Goal: Information Seeking & Learning: Learn about a topic

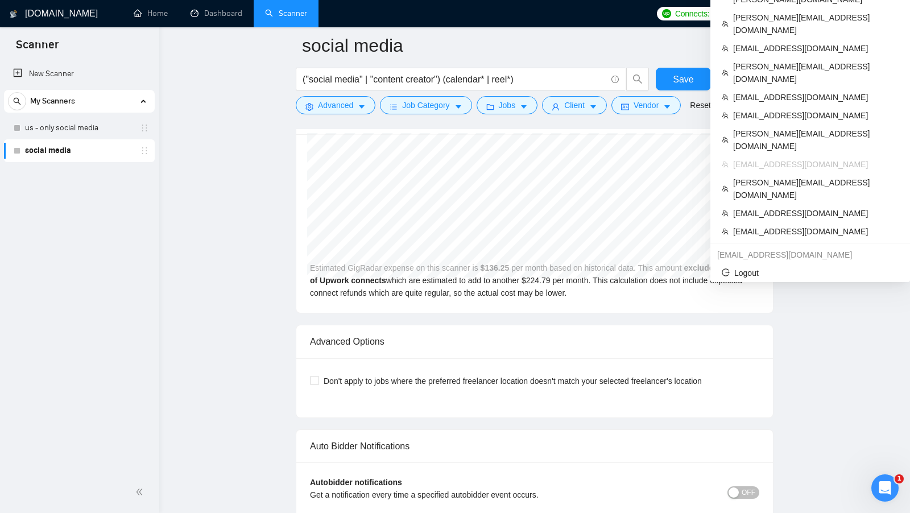
scroll to position [2341, 0]
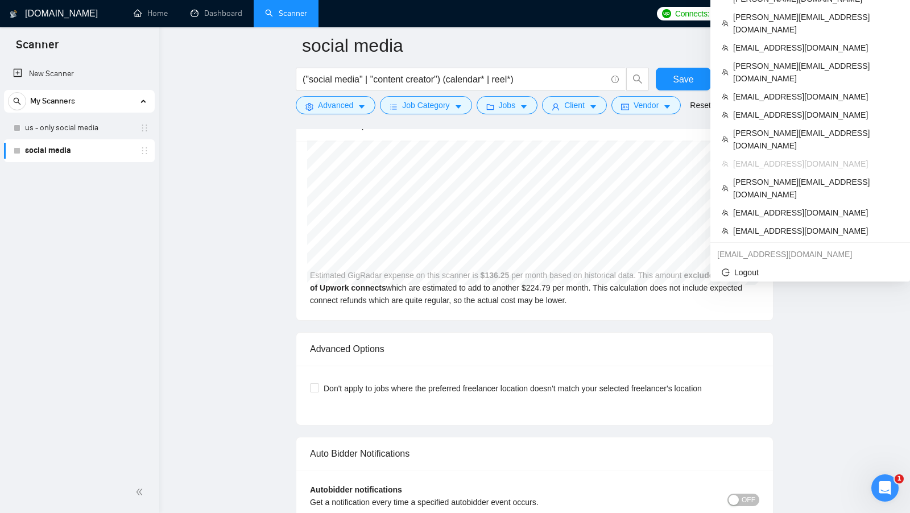
click at [853, 14] on span "[EMAIL_ADDRESS][DOMAIN_NAME]" at bounding box center [813, 14] width 135 height 0
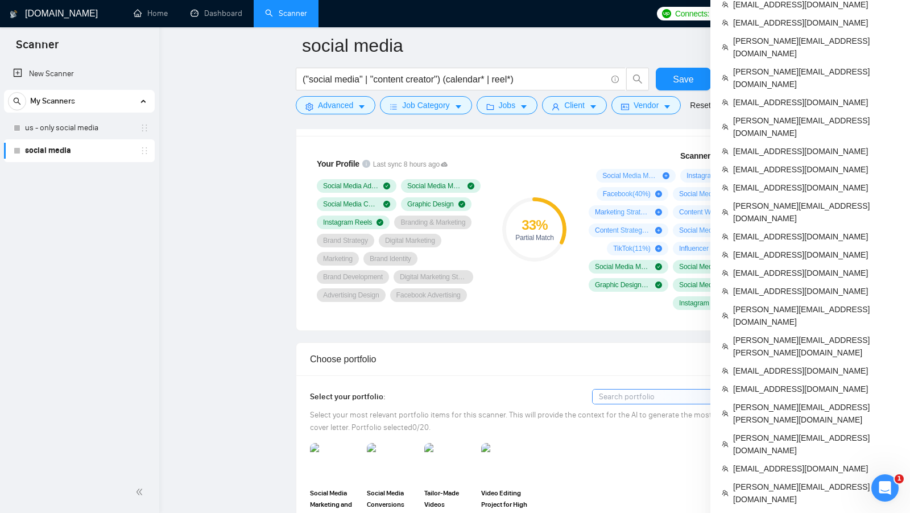
scroll to position [867, 0]
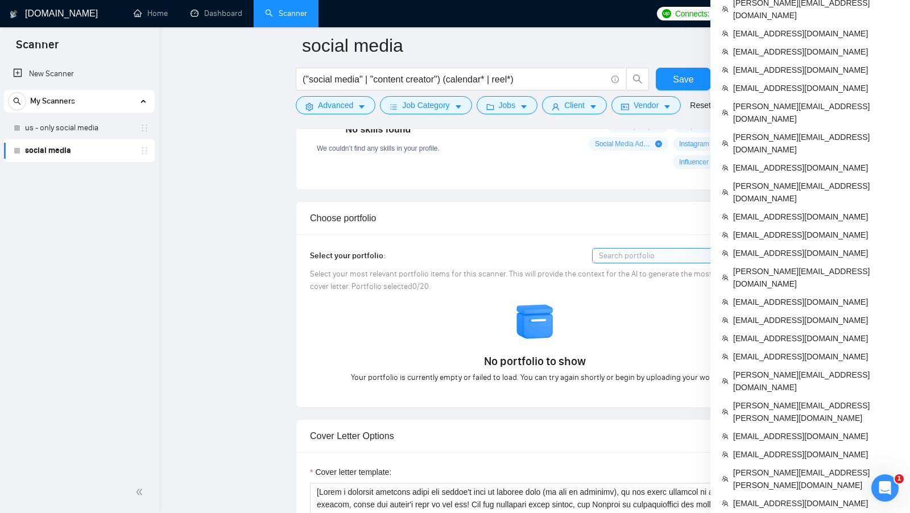
scroll to position [913, 0]
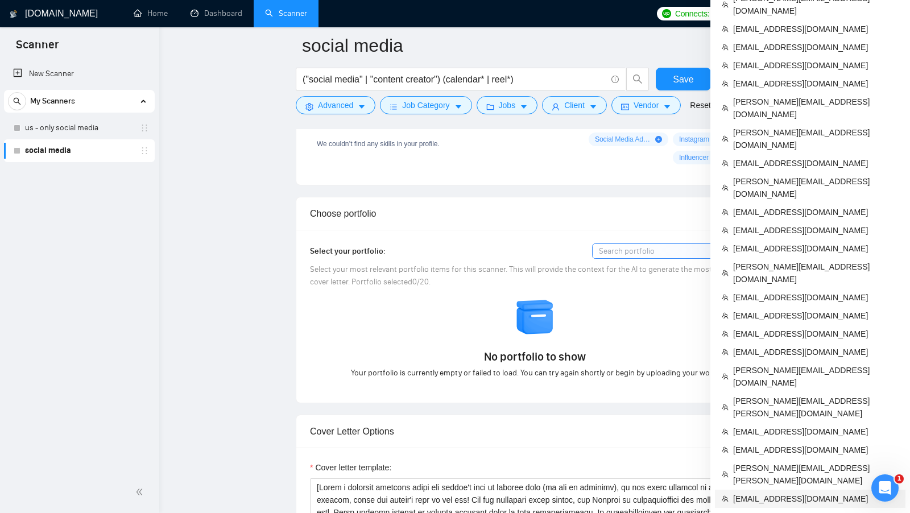
click at [779, 493] on span "[EMAIL_ADDRESS][DOMAIN_NAME]" at bounding box center [816, 499] width 166 height 13
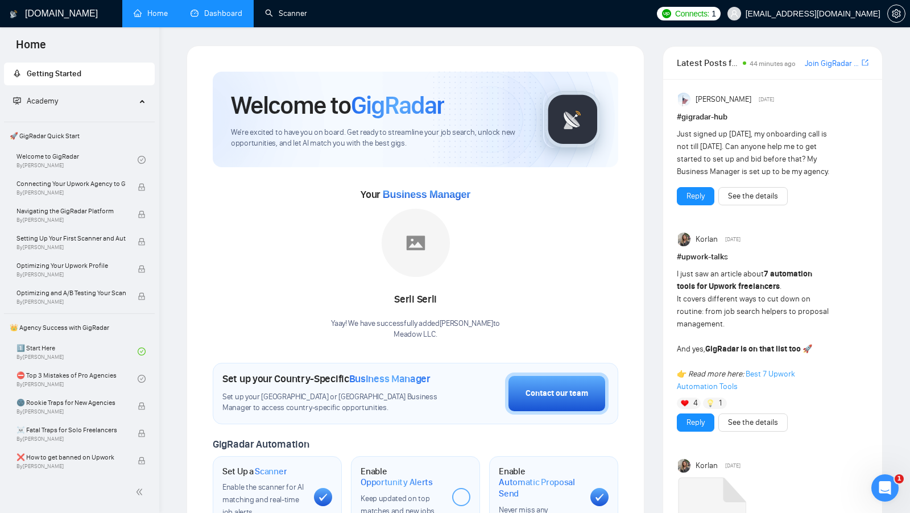
click at [242, 18] on link "Dashboard" at bounding box center [217, 14] width 52 height 10
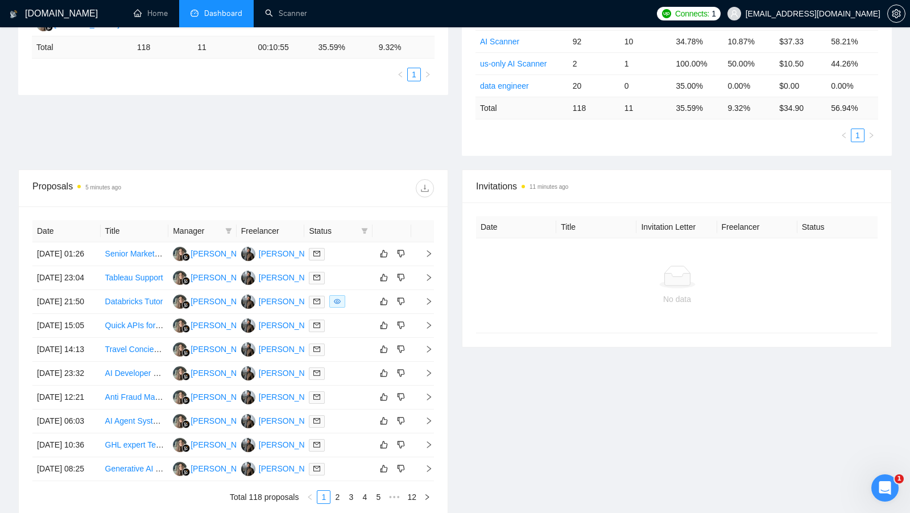
scroll to position [269, 0]
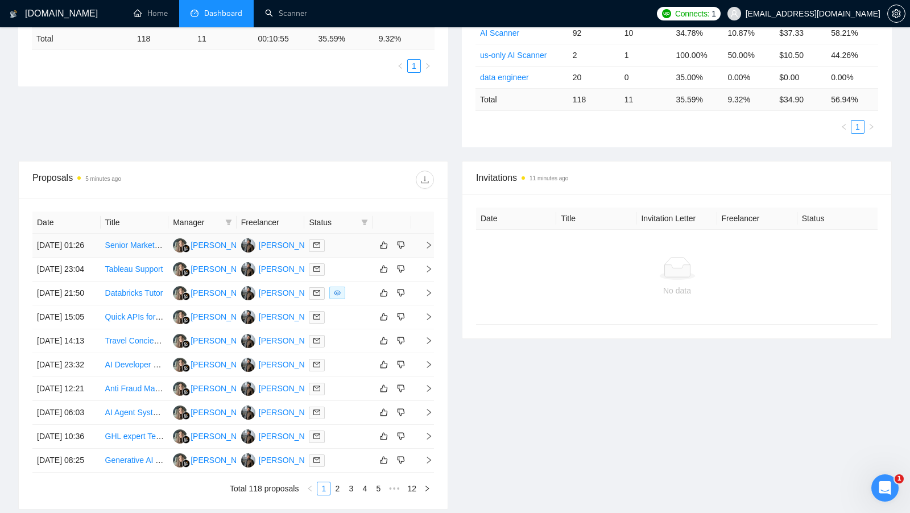
click at [355, 258] on td at bounding box center [338, 246] width 68 height 24
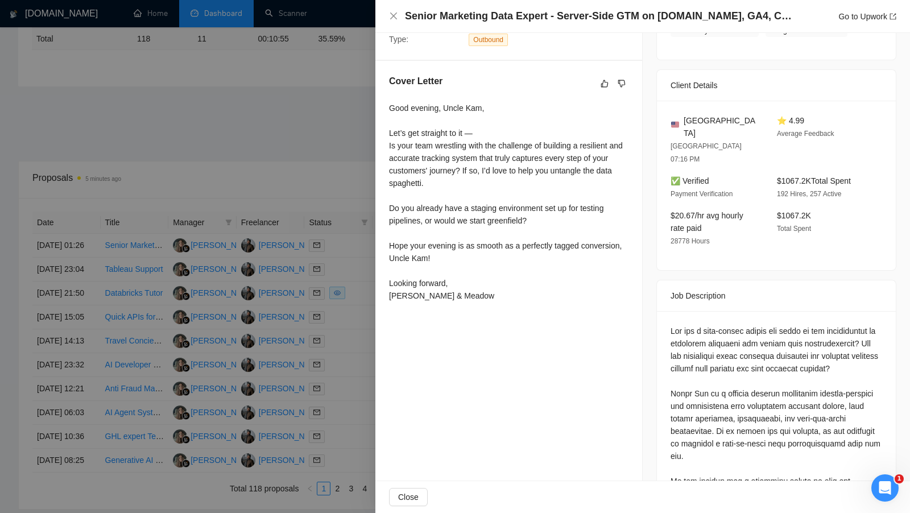
scroll to position [268, 0]
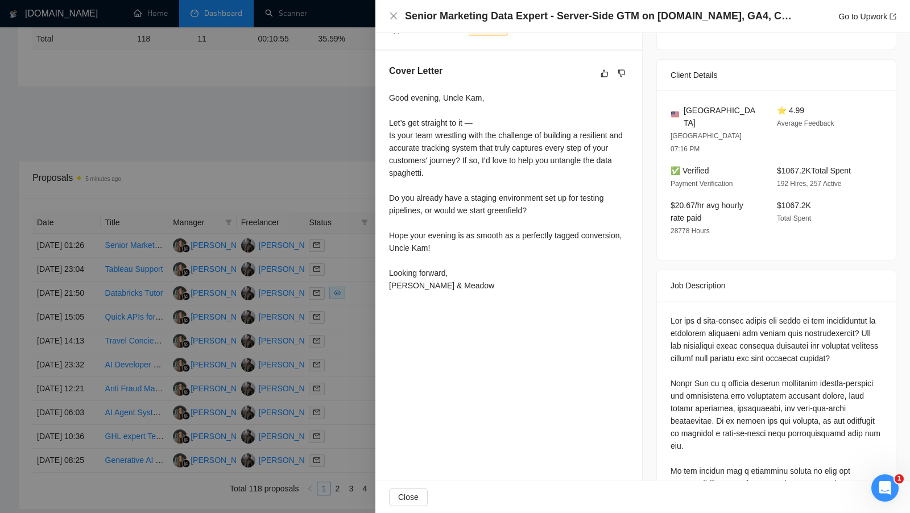
click at [298, 188] on div at bounding box center [455, 256] width 910 height 513
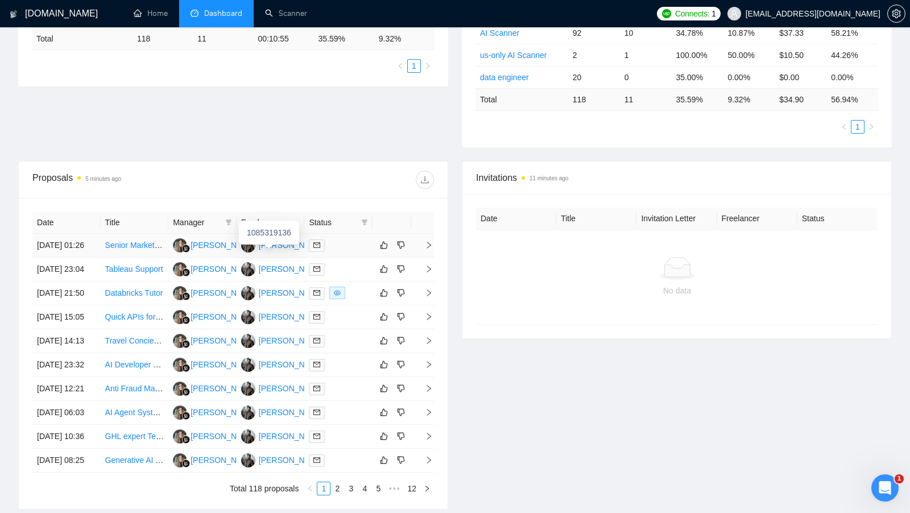
click at [268, 245] on div "[PERSON_NAME]" at bounding box center [291, 245] width 65 height 13
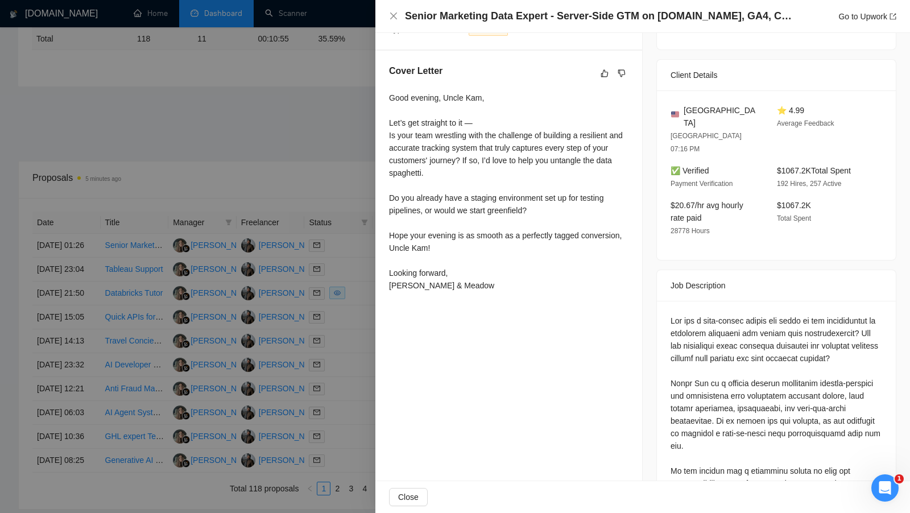
click at [321, 122] on div at bounding box center [455, 256] width 910 height 513
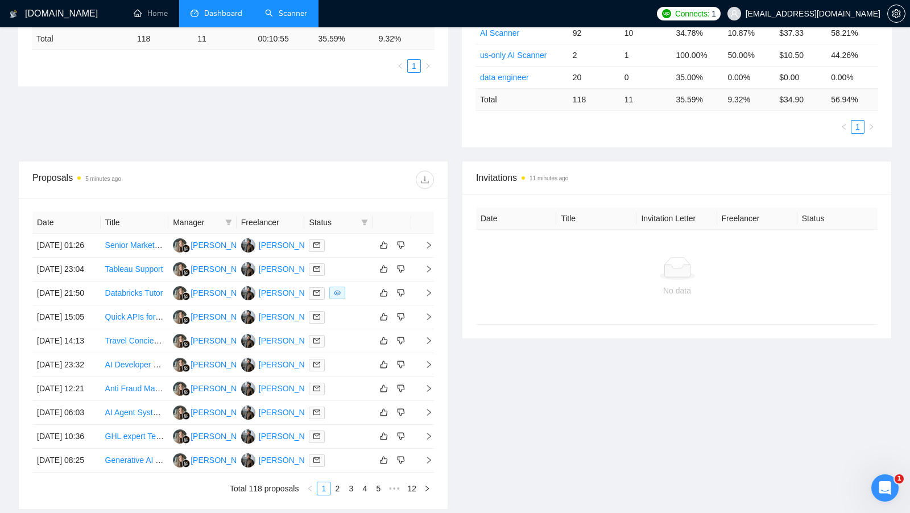
click at [298, 16] on link "Scanner" at bounding box center [286, 14] width 42 height 10
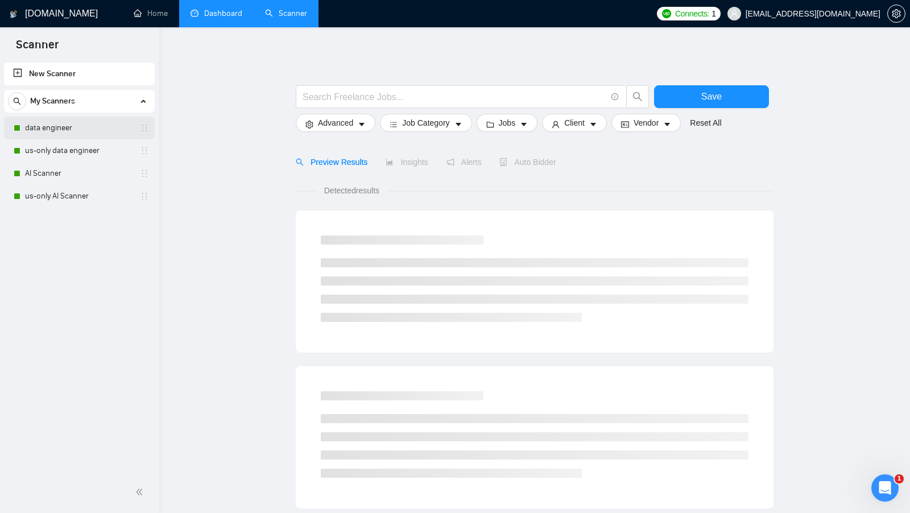
click at [102, 126] on link "data engineer" at bounding box center [79, 128] width 108 height 23
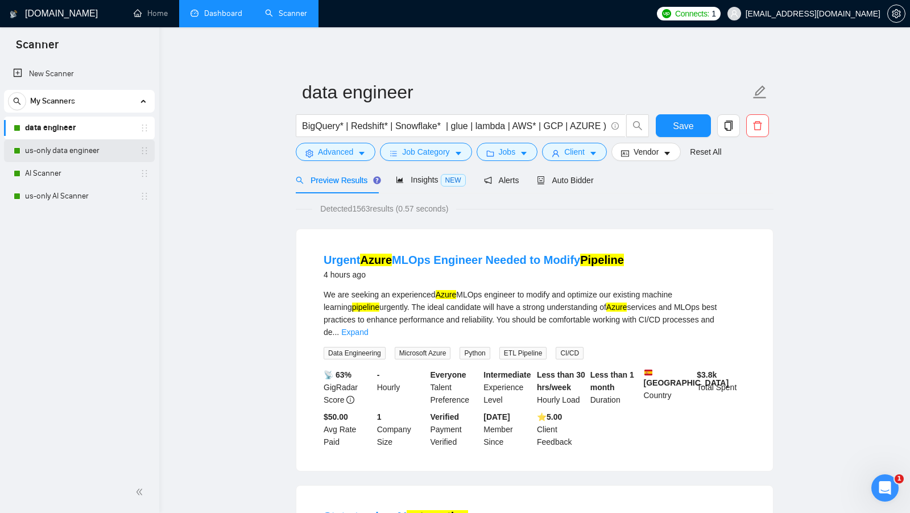
click at [97, 141] on link "us-only data engineer" at bounding box center [79, 150] width 108 height 23
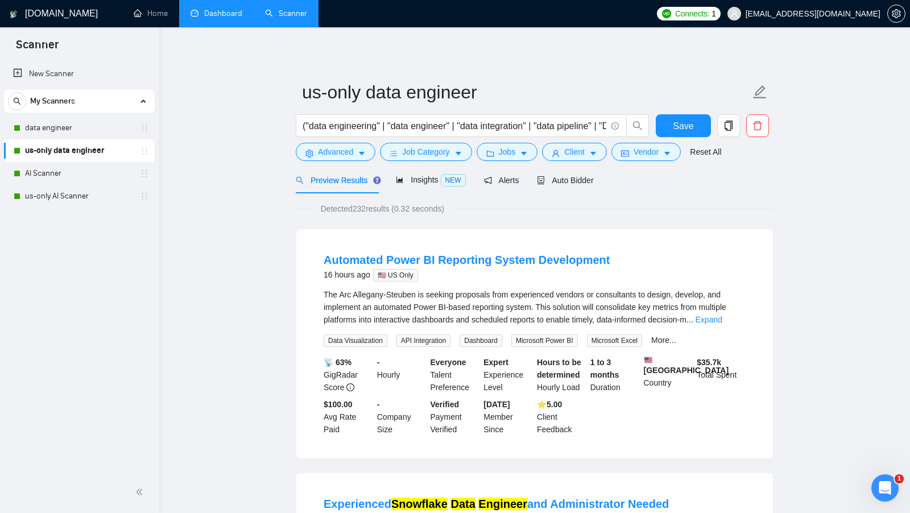
click at [720, 313] on div "The Arc Allegany-Steuben is seeking proposals from experienced vendors or consu…" at bounding box center [535, 307] width 422 height 38
click at [718, 318] on link "Expand" at bounding box center [709, 319] width 27 height 9
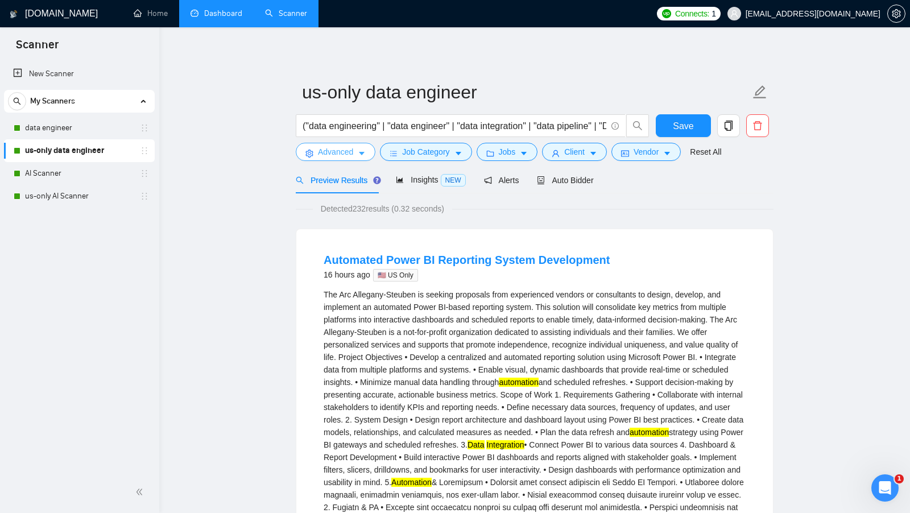
click at [360, 154] on icon "caret-down" at bounding box center [362, 154] width 8 height 8
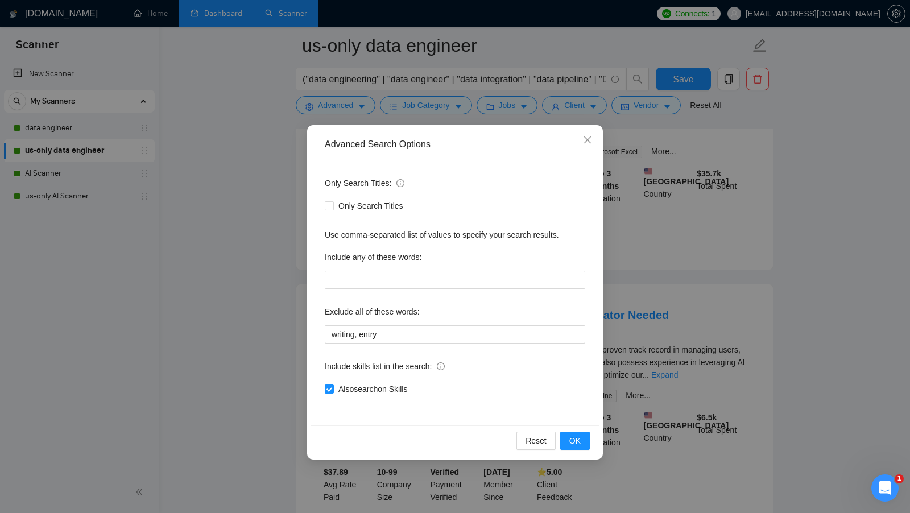
click at [688, 267] on div "Advanced Search Options Only Search Titles: Only Search Titles Use comma-separa…" at bounding box center [455, 256] width 910 height 513
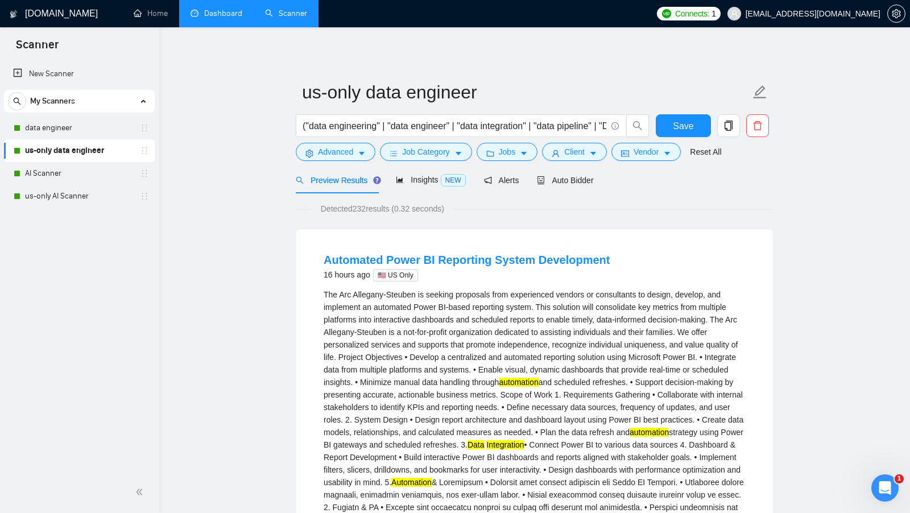
click at [476, 159] on div "Jobs" at bounding box center [508, 152] width 66 height 18
click at [457, 151] on icon "caret-down" at bounding box center [459, 154] width 8 height 8
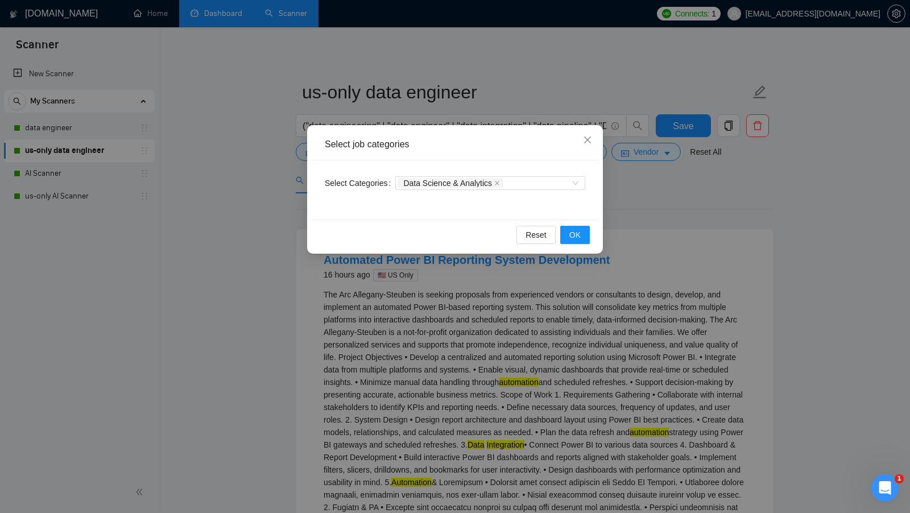
click at [647, 171] on div "Select job categories Select Categories Data Science & Analytics Reset OK" at bounding box center [455, 256] width 910 height 513
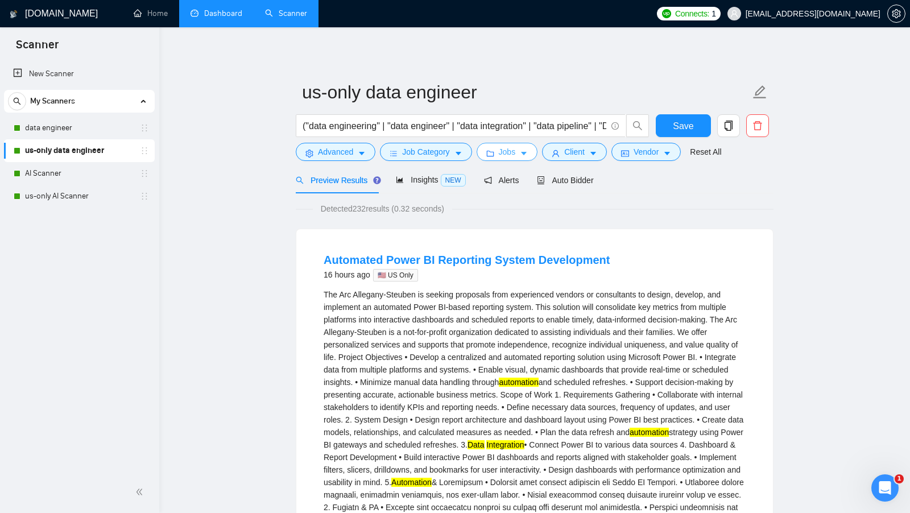
click at [523, 149] on span "caret-down" at bounding box center [524, 153] width 8 height 9
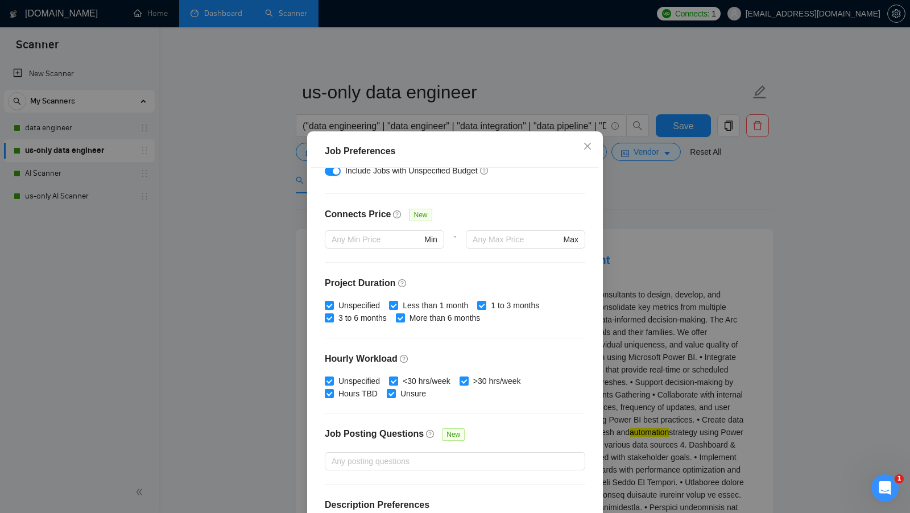
scroll to position [280, 0]
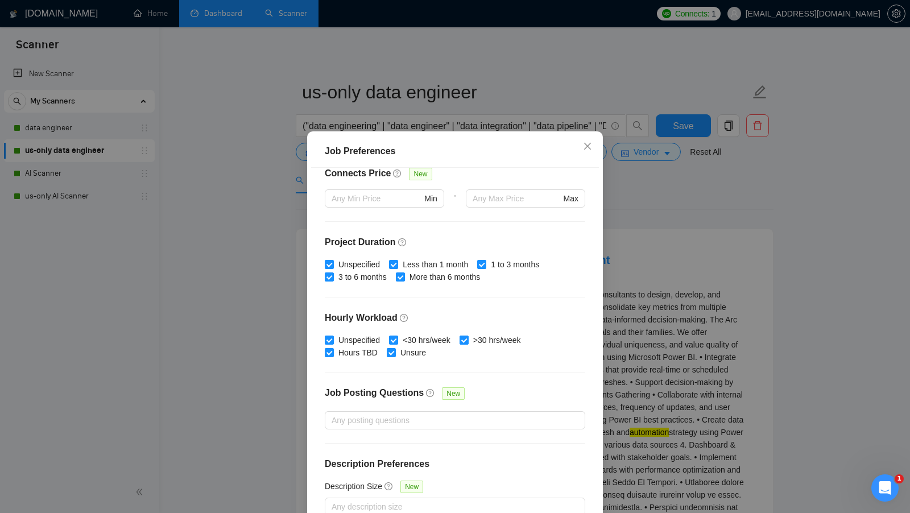
click at [675, 237] on div "Job Preferences Budget Project Type All Fixed Price Hourly Rate Fixed Price Bud…" at bounding box center [455, 256] width 910 height 513
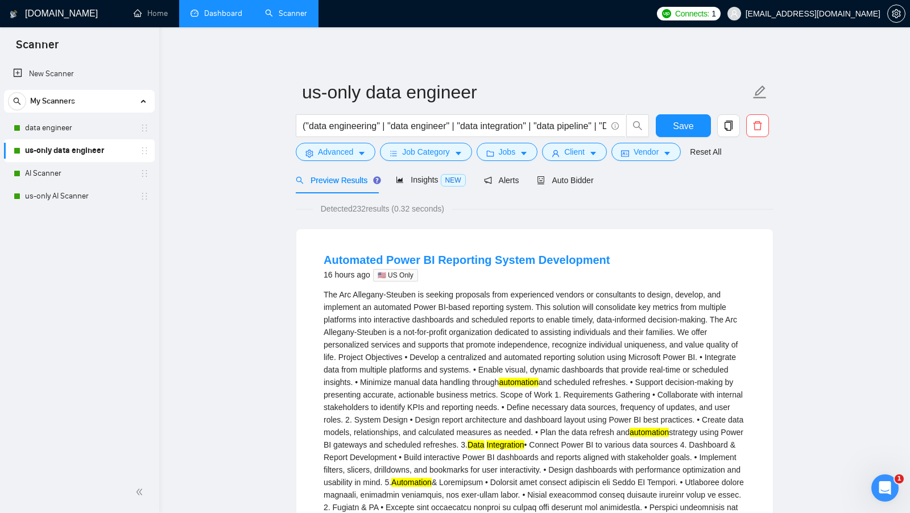
click at [606, 160] on div "Client" at bounding box center [574, 152] width 69 height 18
click at [601, 157] on button "Client" at bounding box center [574, 152] width 65 height 18
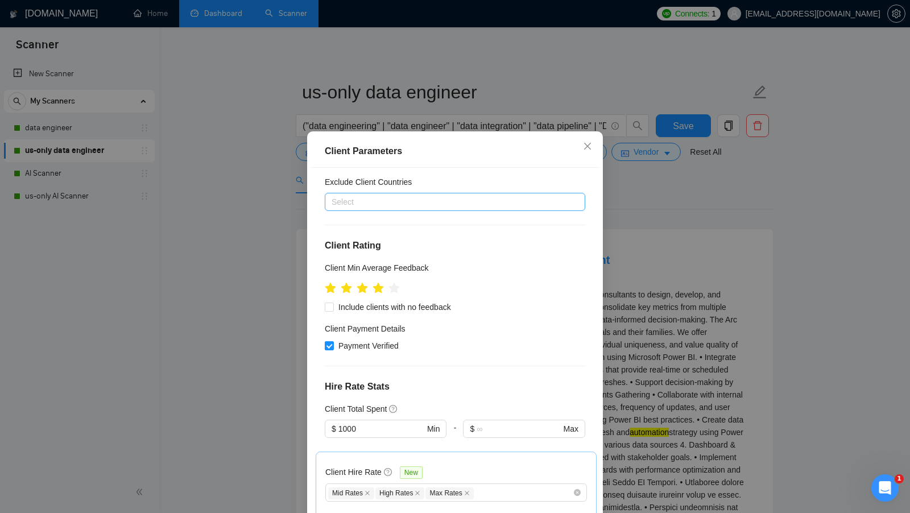
scroll to position [0, 0]
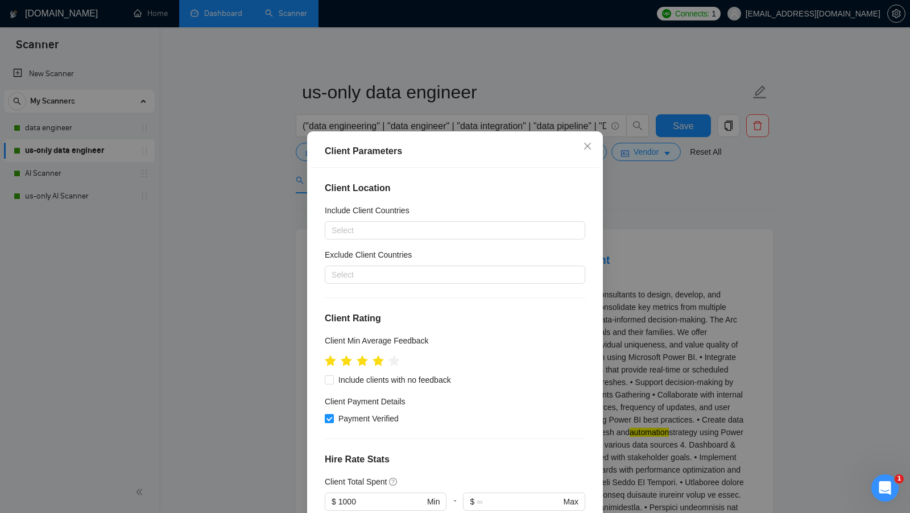
click at [644, 245] on div "Client Parameters Client Location Include Client Countries Select Exclude Clien…" at bounding box center [455, 256] width 910 height 513
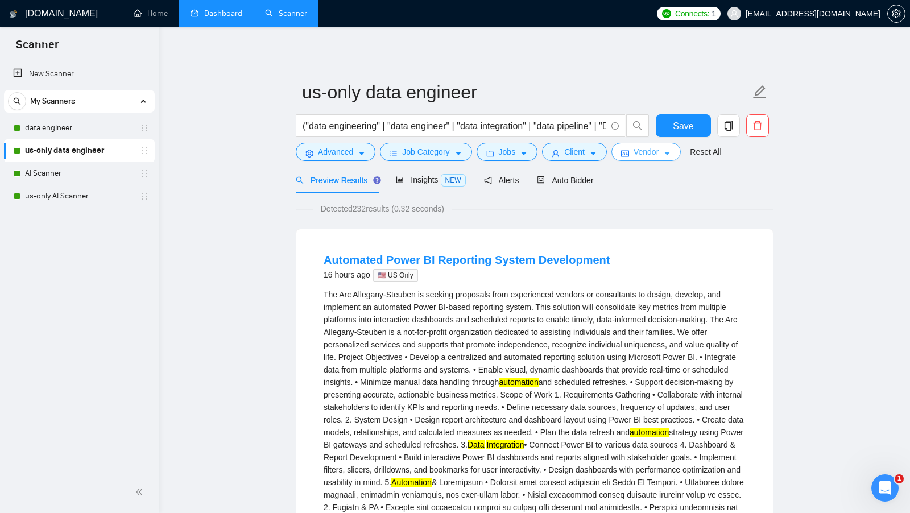
click at [650, 160] on button "Vendor" at bounding box center [646, 152] width 69 height 18
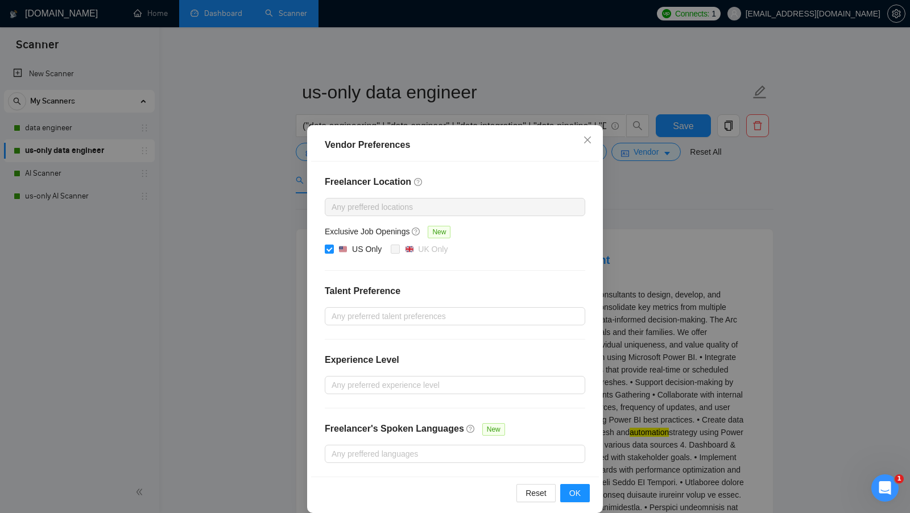
click at [653, 214] on div "Vendor Preferences Freelancer Location Any preffered locations Exclusive Job Op…" at bounding box center [455, 256] width 910 height 513
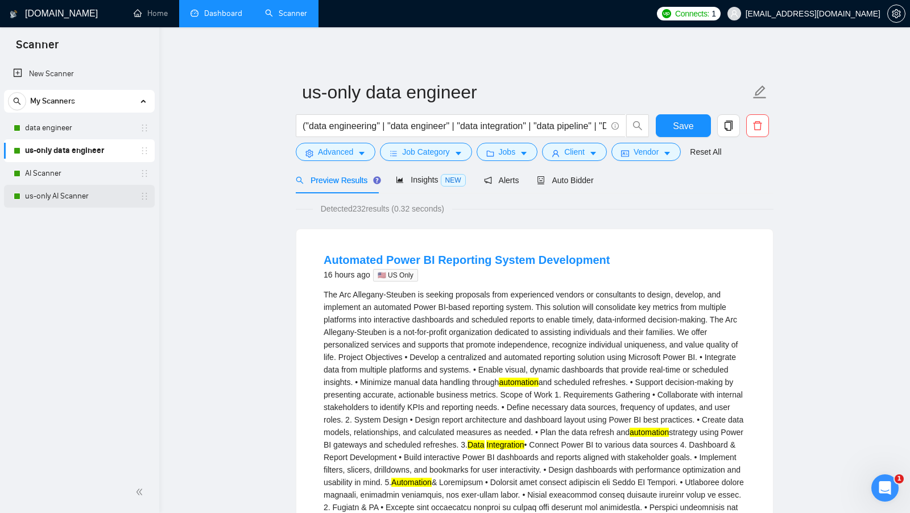
click at [68, 192] on link "us-only AI Scanner" at bounding box center [79, 196] width 108 height 23
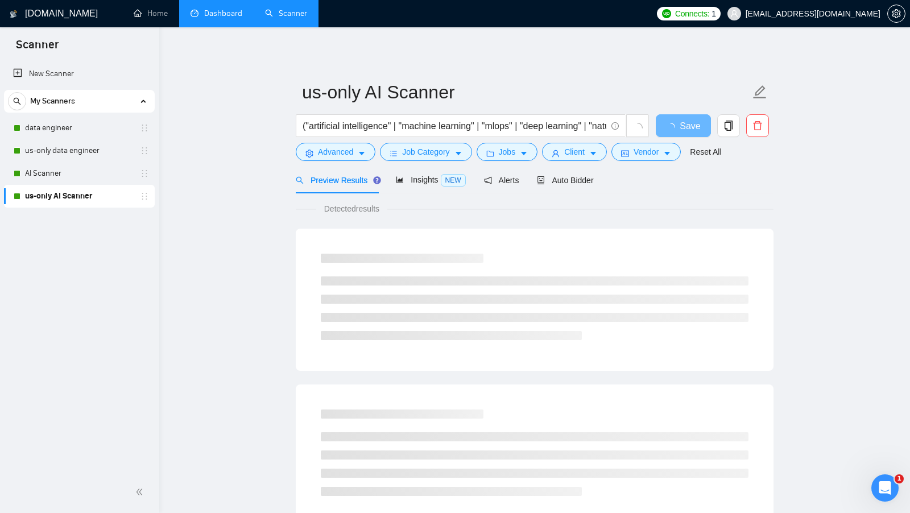
click at [220, 14] on link "Dashboard" at bounding box center [217, 14] width 52 height 10
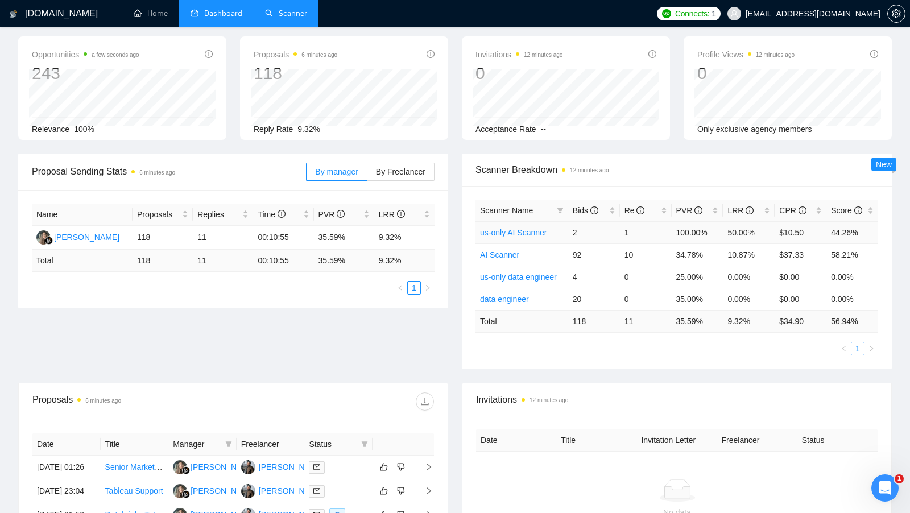
scroll to position [49, 0]
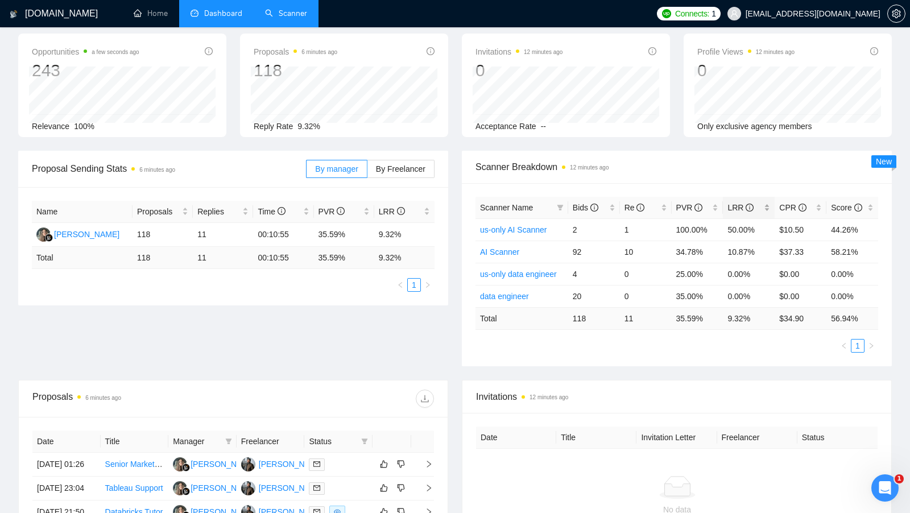
click at [770, 201] on div "LRR" at bounding box center [749, 207] width 43 height 13
click at [770, 203] on div "LRR" at bounding box center [749, 207] width 43 height 13
click at [519, 294] on link "data engineer" at bounding box center [504, 296] width 49 height 9
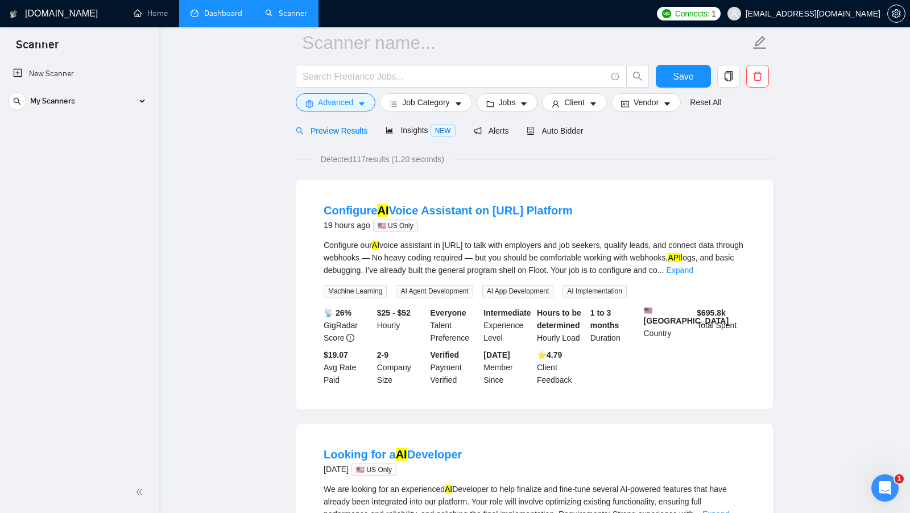
scroll to position [209, 0]
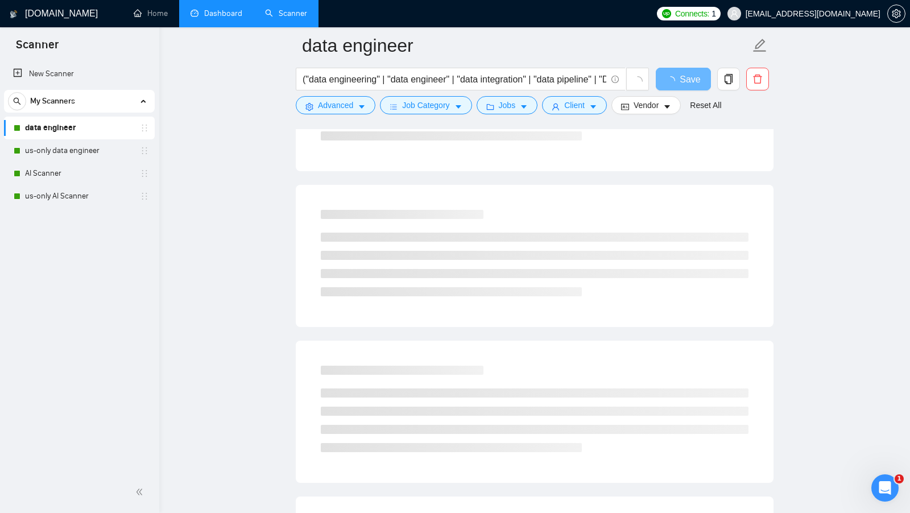
click at [200, 9] on link "Dashboard" at bounding box center [217, 14] width 52 height 10
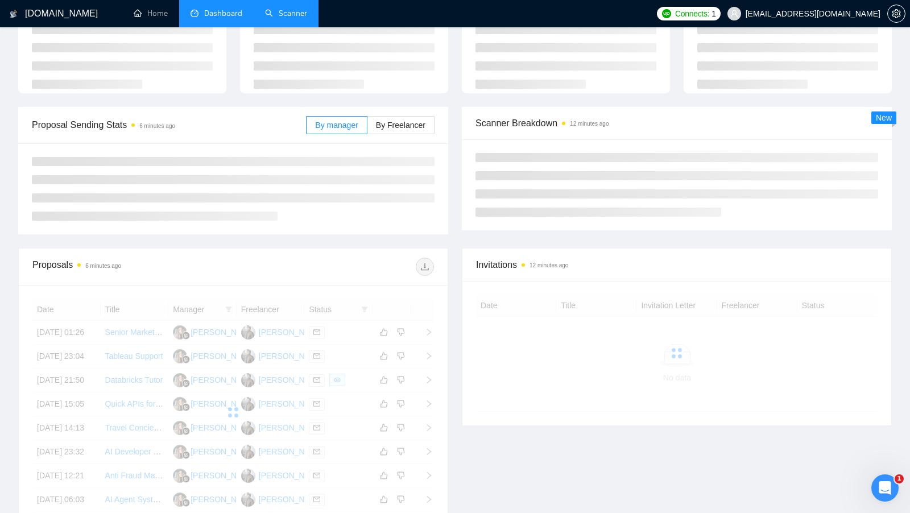
scroll to position [64, 0]
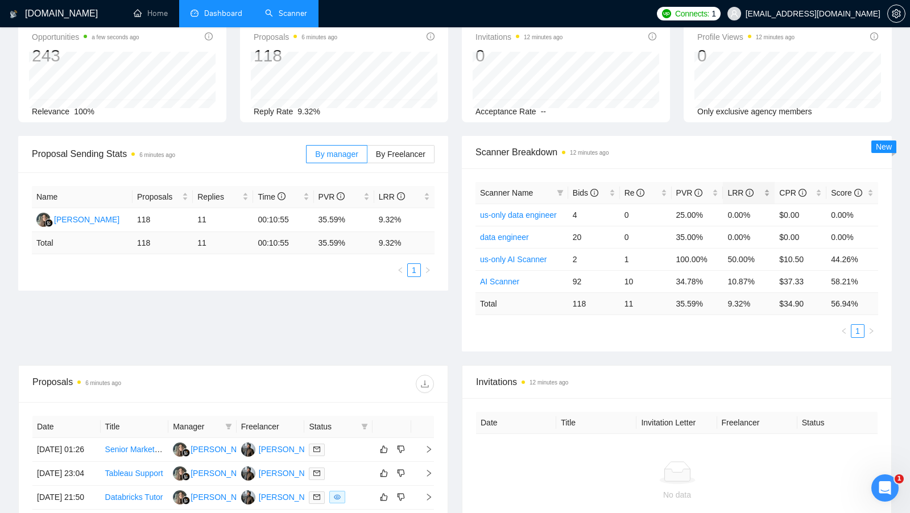
click at [769, 191] on div "LRR" at bounding box center [749, 193] width 43 height 13
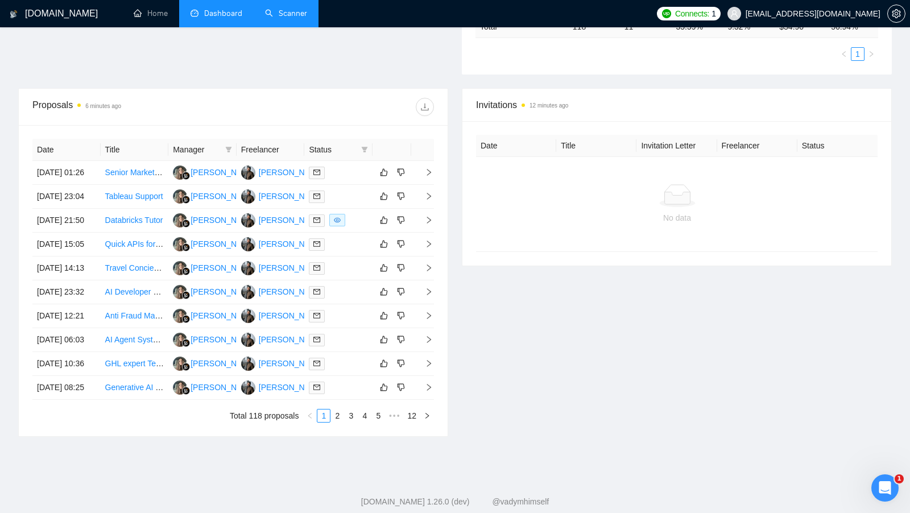
scroll to position [350, 0]
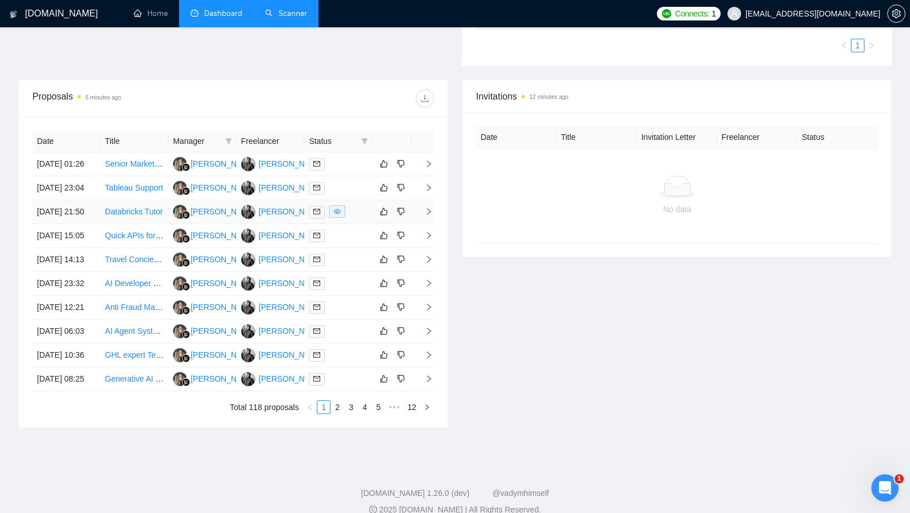
click at [369, 224] on td at bounding box center [338, 212] width 68 height 24
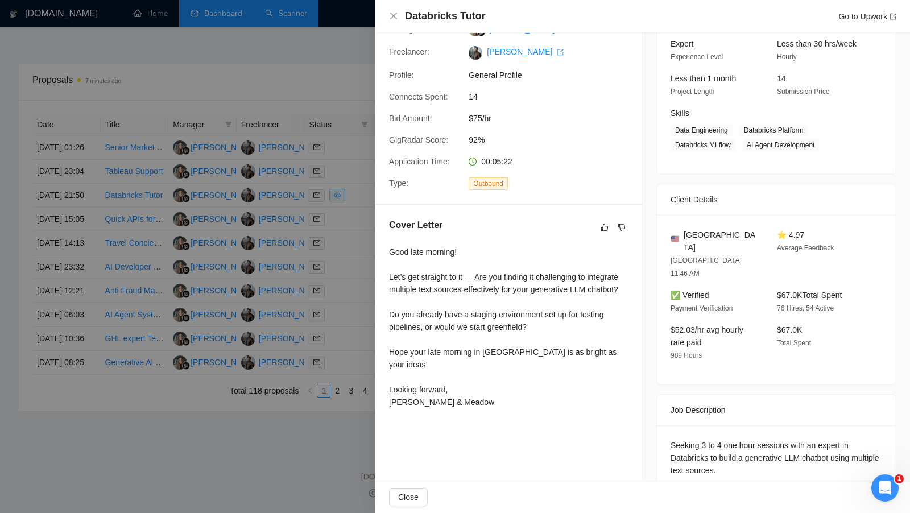
scroll to position [375, 0]
click at [367, 295] on div at bounding box center [455, 256] width 910 height 513
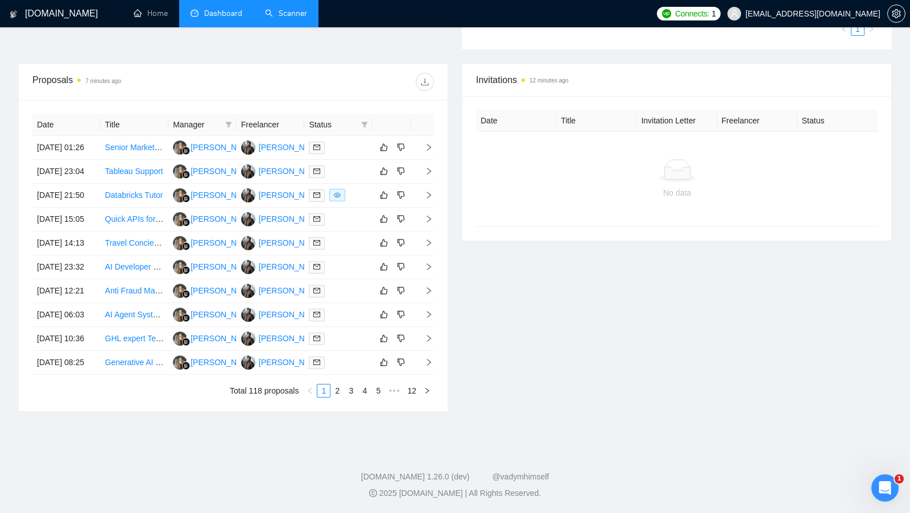
click at [292, 18] on link "Scanner" at bounding box center [286, 14] width 42 height 10
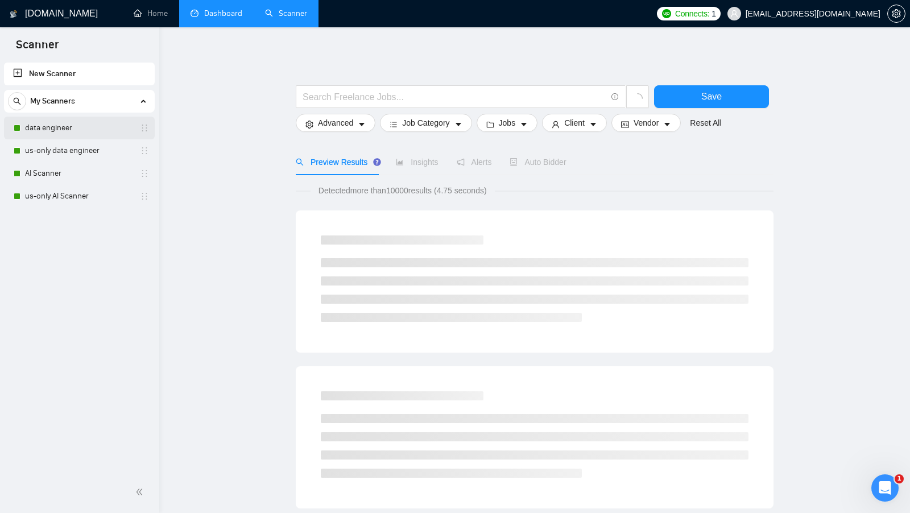
click at [85, 130] on link "data engineer" at bounding box center [79, 128] width 108 height 23
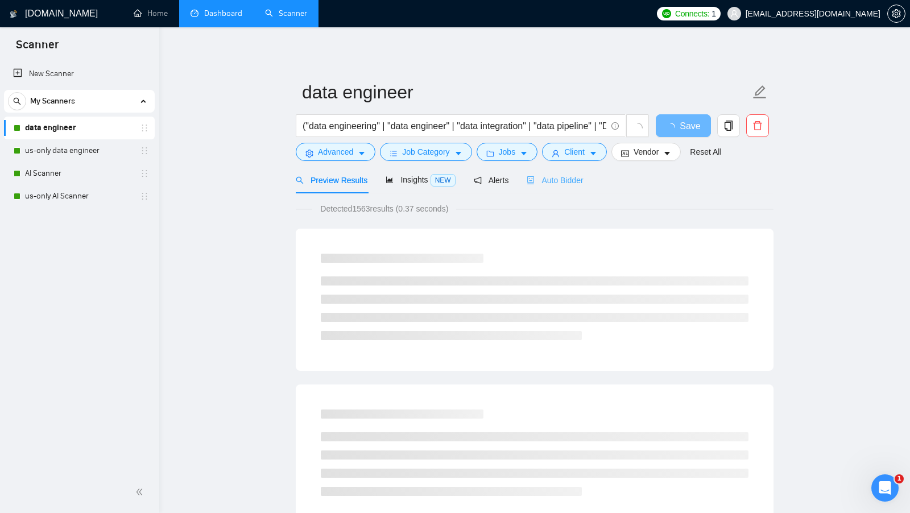
click at [555, 189] on div "Auto Bidder" at bounding box center [555, 180] width 56 height 27
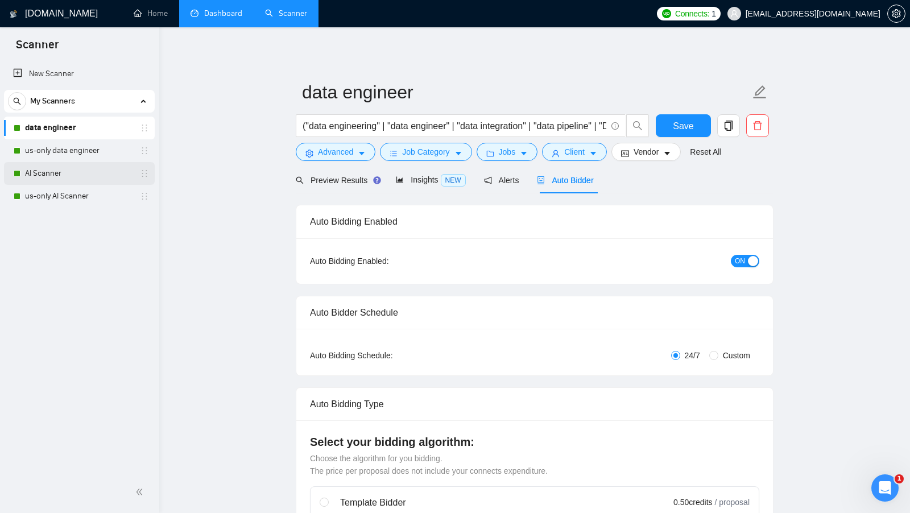
click at [86, 175] on link "AI Scanner" at bounding box center [79, 173] width 108 height 23
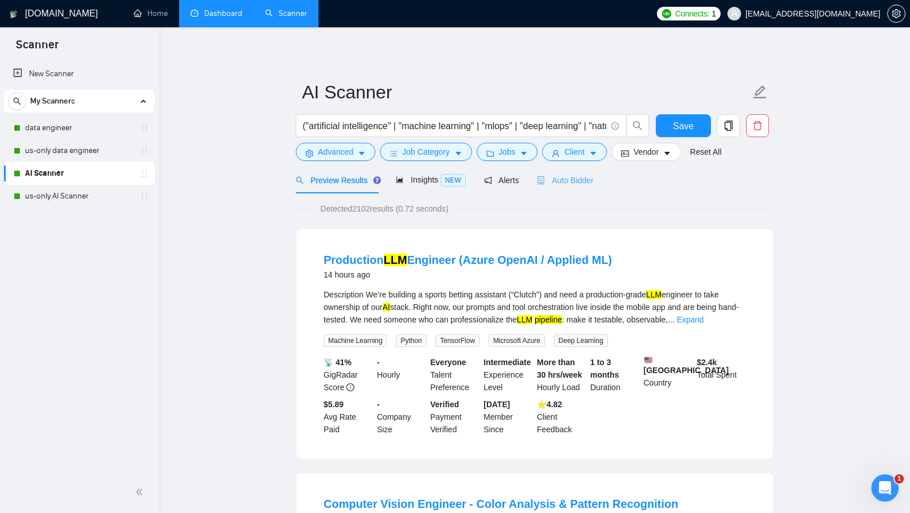
click at [570, 172] on div "Auto Bidder" at bounding box center [565, 180] width 56 height 27
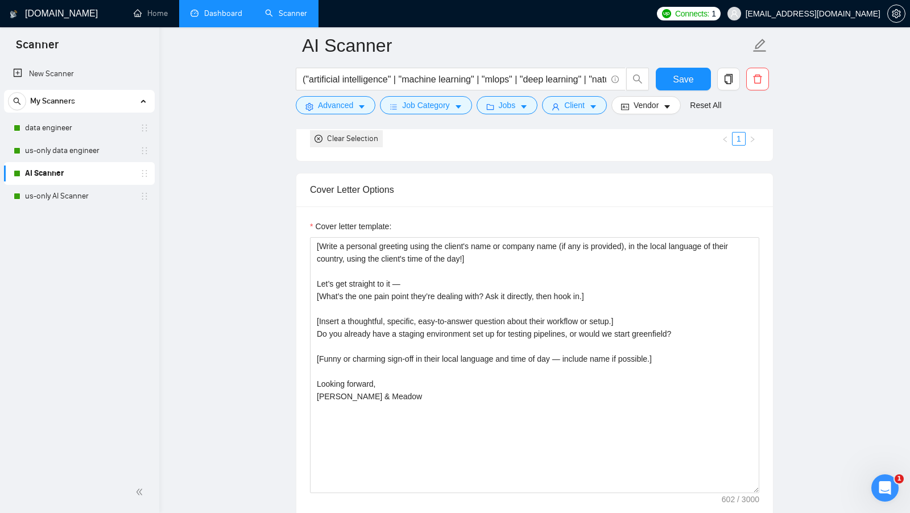
scroll to position [1190, 0]
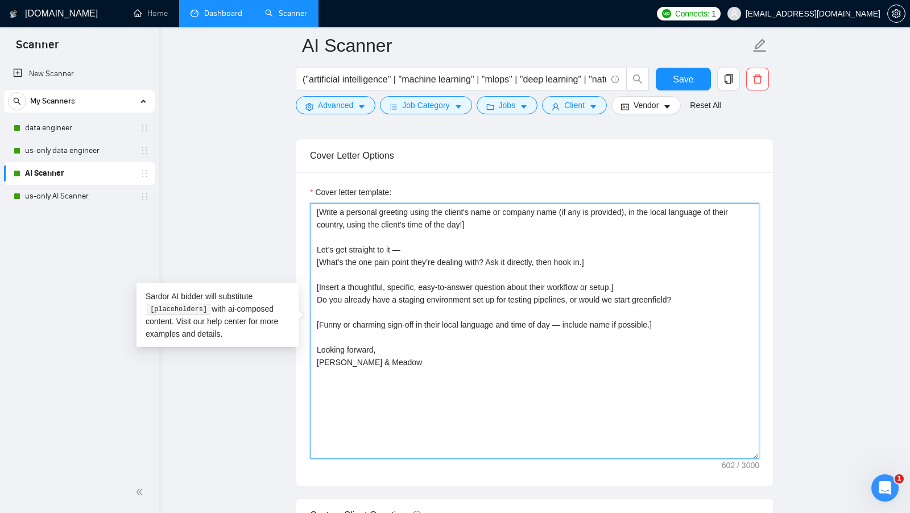
drag, startPoint x: 405, startPoint y: 358, endPoint x: 300, endPoint y: 358, distance: 104.7
click at [300, 358] on div "Cover letter template: [Write a personal greeting using the client's name or co…" at bounding box center [534, 329] width 477 height 314
click at [462, 345] on textarea "[Write a personal greeting using the client's name or company name (if any is p…" at bounding box center [534, 331] width 449 height 256
click at [452, 365] on textarea "[Write a personal greeting using the client's name or company name (if any is p…" at bounding box center [534, 331] width 449 height 256
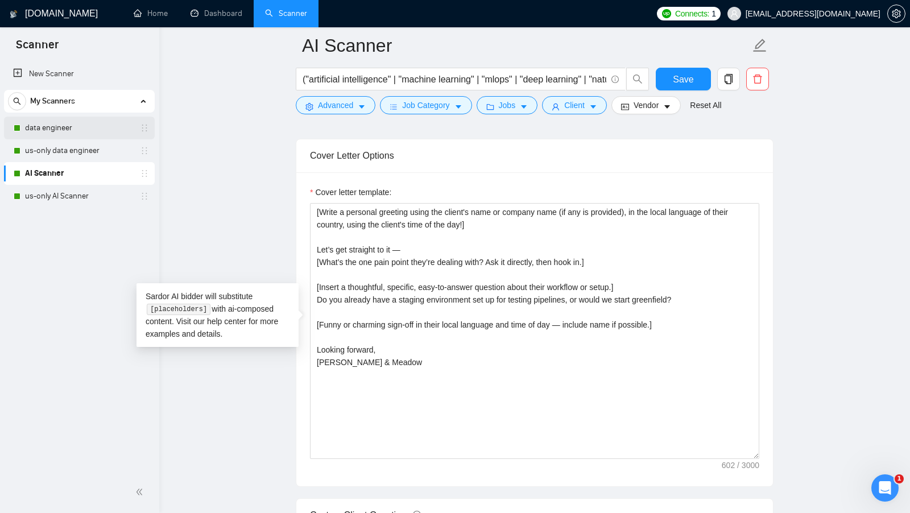
click at [87, 126] on link "data engineer" at bounding box center [79, 128] width 108 height 23
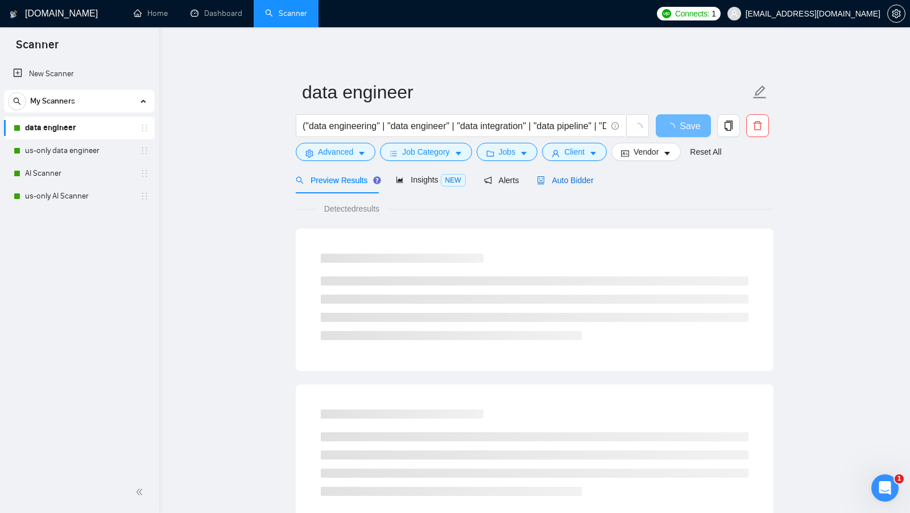
click at [570, 182] on span "Auto Bidder" at bounding box center [565, 180] width 56 height 9
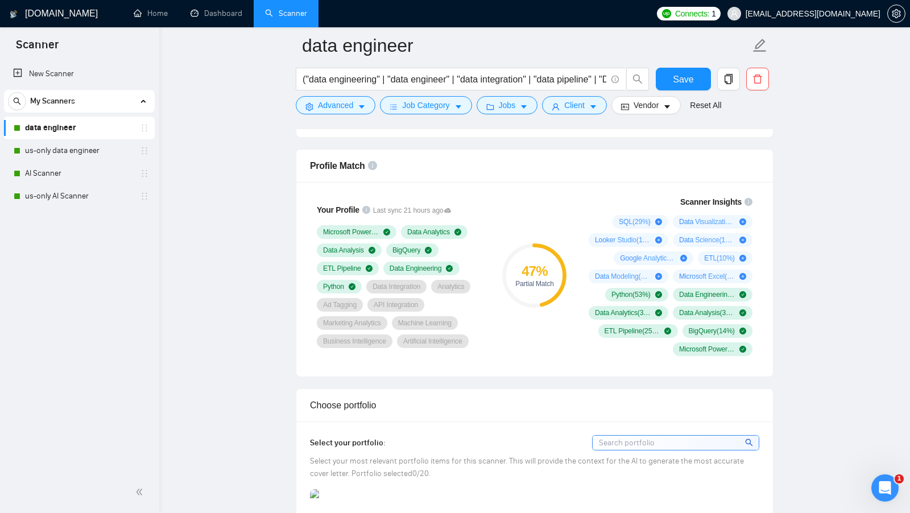
scroll to position [723, 0]
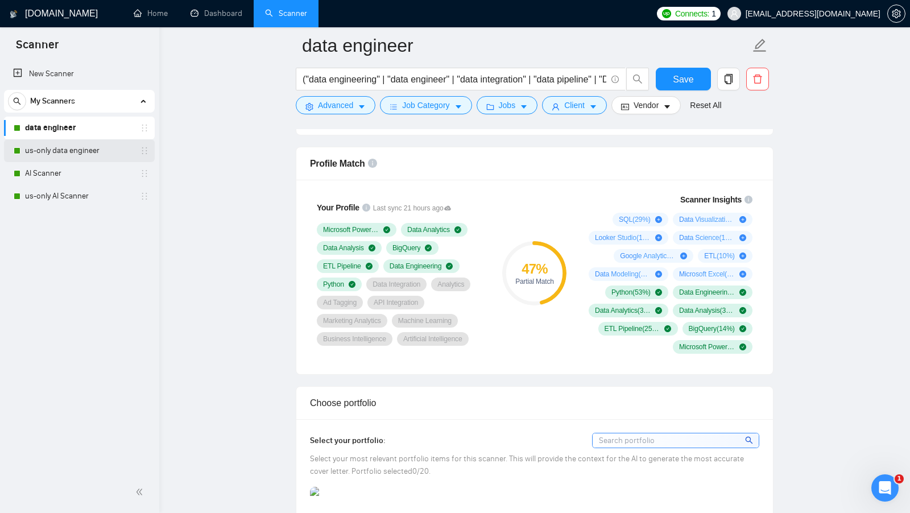
click at [81, 160] on link "us-only data engineer" at bounding box center [79, 150] width 108 height 23
click at [76, 168] on link "AI Scanner" at bounding box center [79, 173] width 108 height 23
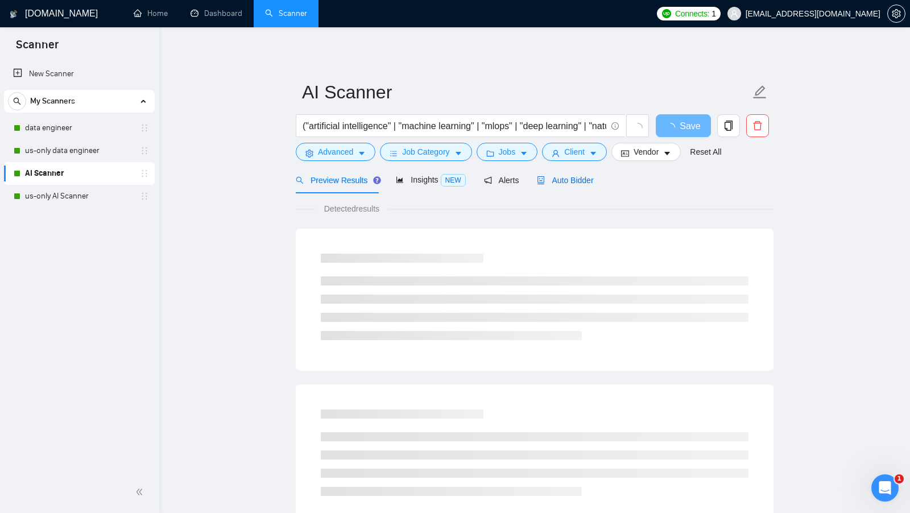
click at [588, 181] on span "Auto Bidder" at bounding box center [565, 180] width 56 height 9
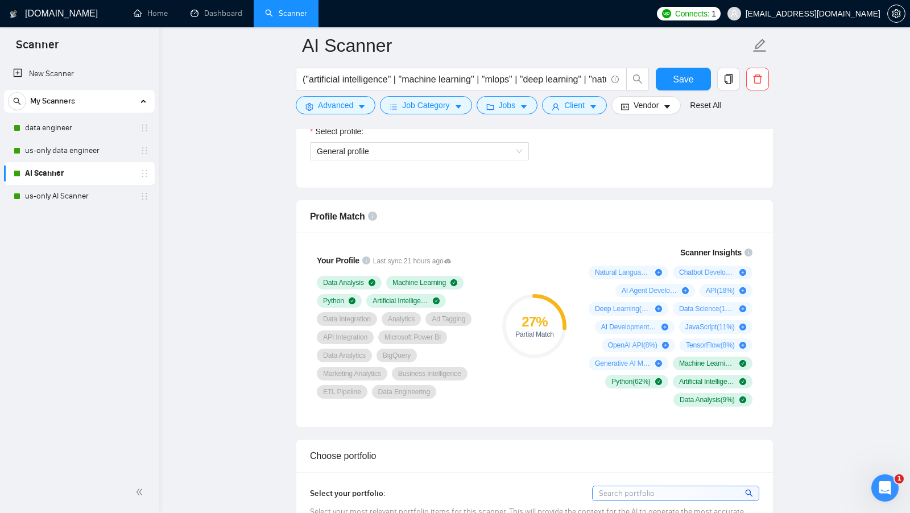
scroll to position [609, 0]
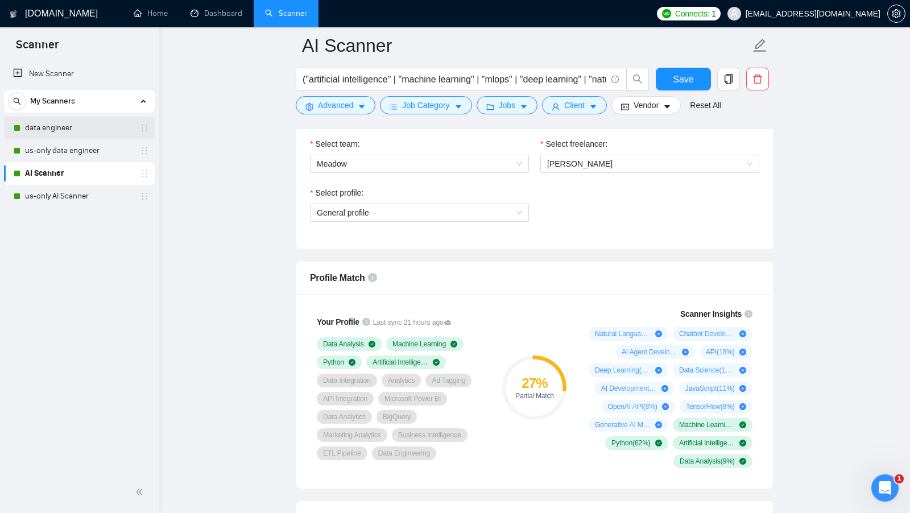
click at [94, 138] on link "data engineer" at bounding box center [79, 128] width 108 height 23
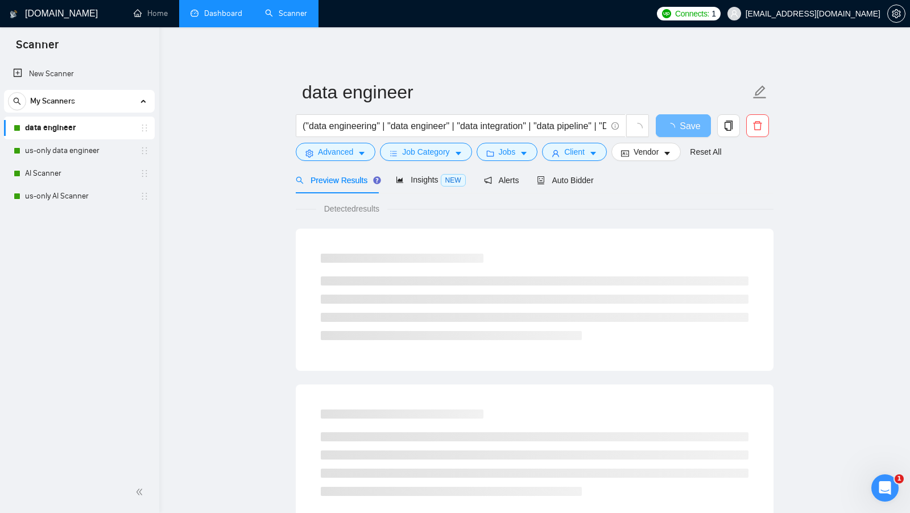
click at [229, 18] on link "Dashboard" at bounding box center [217, 14] width 52 height 10
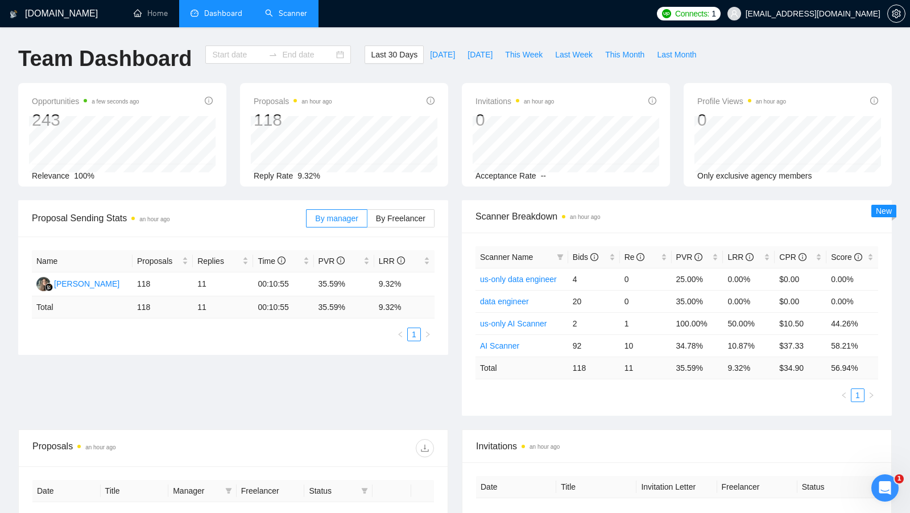
type input "[DATE]"
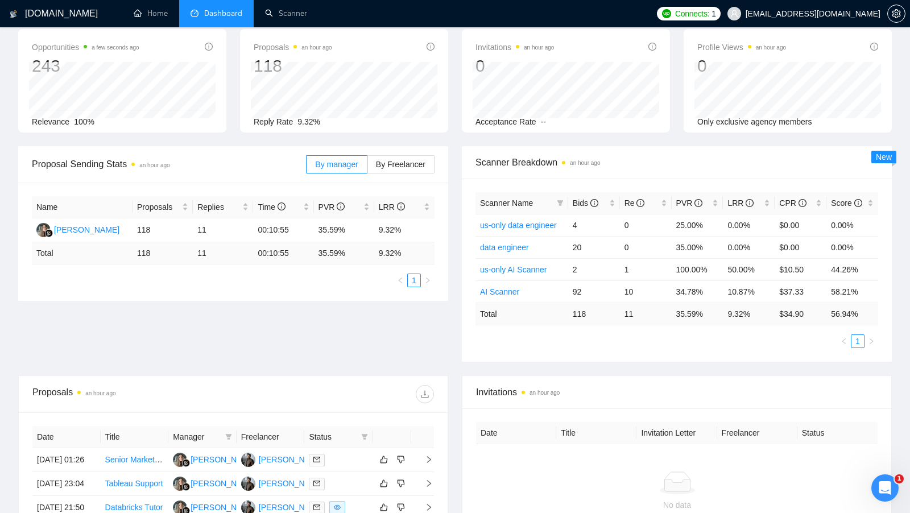
scroll to position [53, 0]
click at [300, 18] on link "Scanner" at bounding box center [286, 14] width 42 height 10
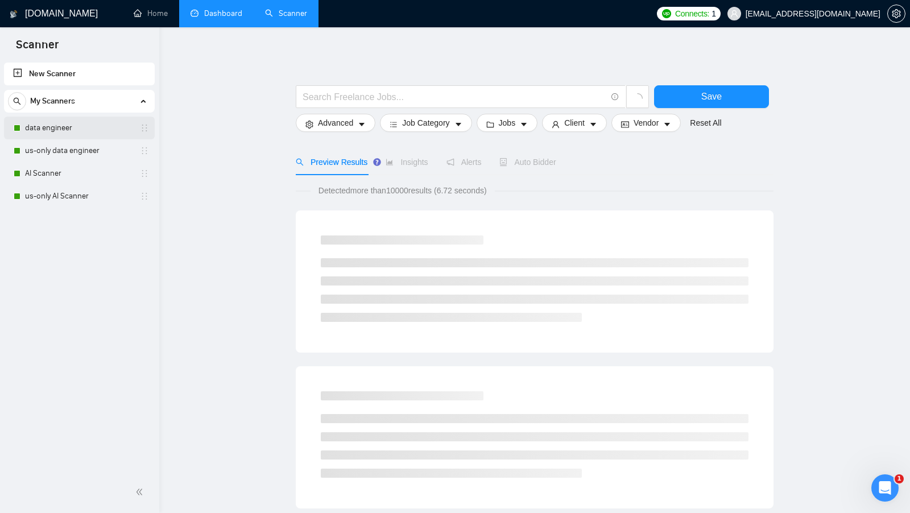
click at [72, 131] on link "data engineer" at bounding box center [79, 128] width 108 height 23
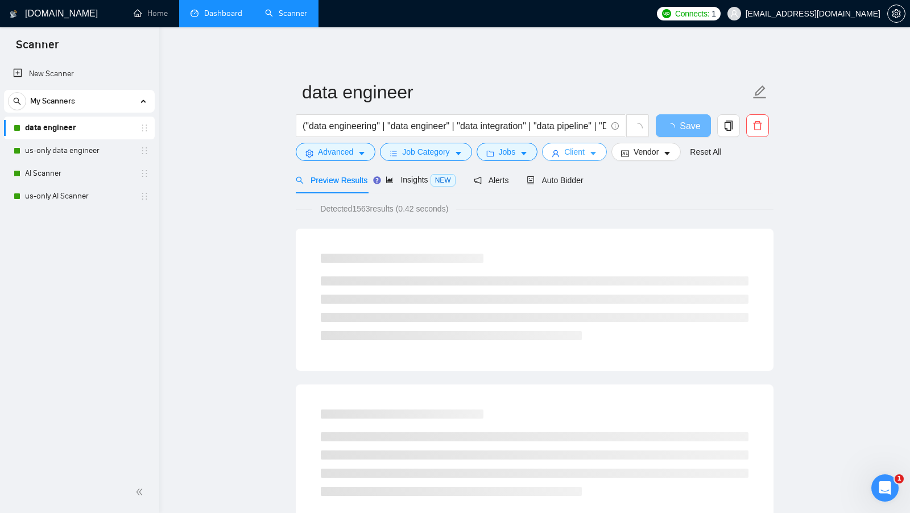
click at [583, 156] on span "Client" at bounding box center [574, 152] width 20 height 13
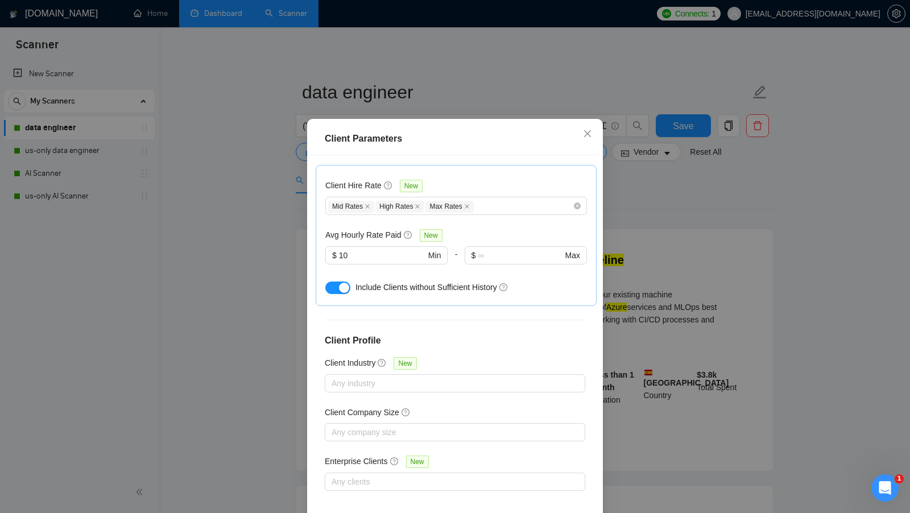
scroll to position [14, 0]
click at [666, 306] on div "Client Parameters Client Location Include Client Countries Select Exclude Clien…" at bounding box center [455, 256] width 910 height 513
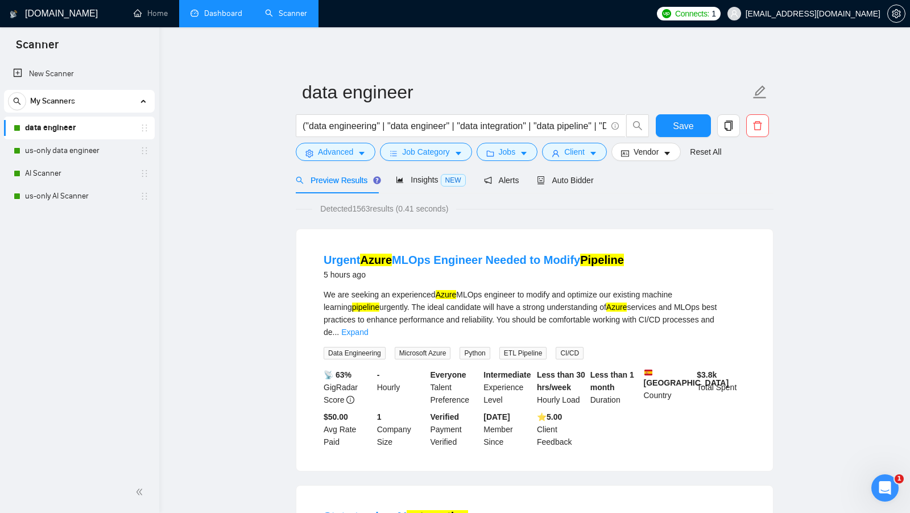
scroll to position [0, 0]
click at [649, 147] on span "Vendor" at bounding box center [646, 152] width 25 height 13
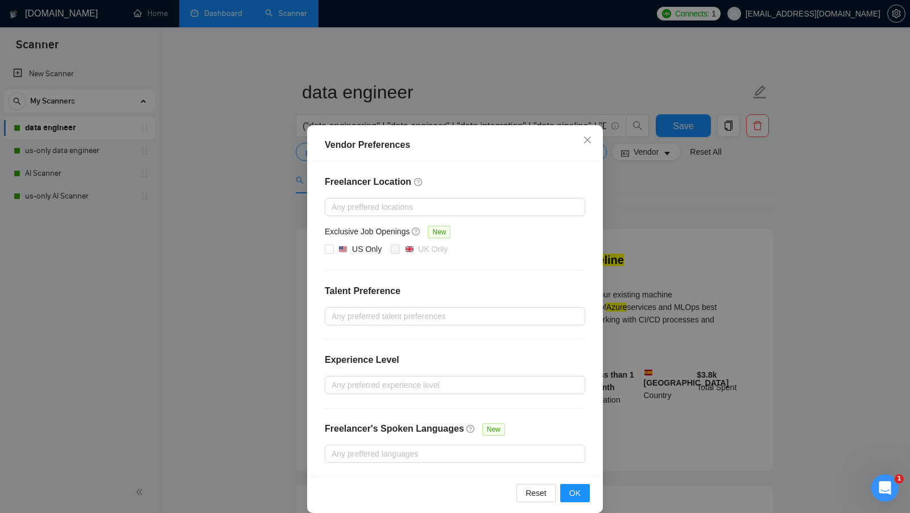
click at [644, 208] on div "Vendor Preferences Freelancer Location Any preffered locations Exclusive Job Op…" at bounding box center [455, 256] width 910 height 513
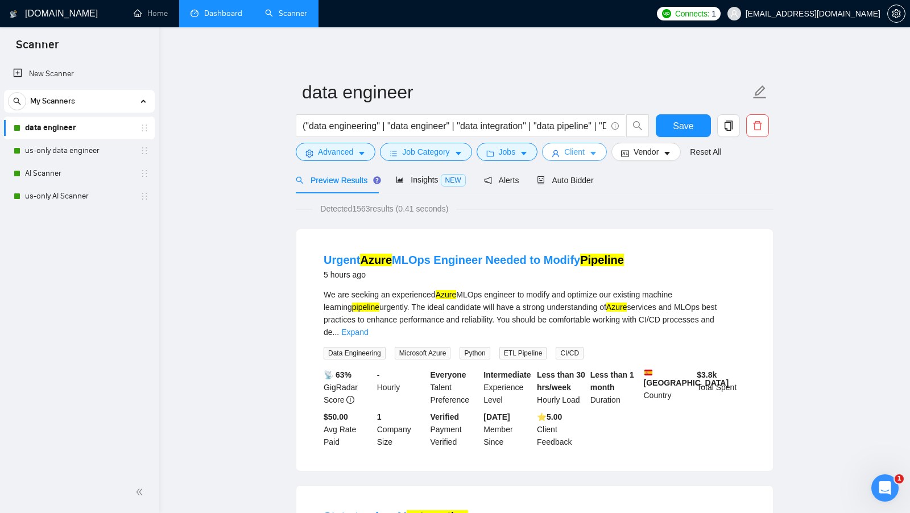
click at [593, 148] on button "Client" at bounding box center [574, 152] width 65 height 18
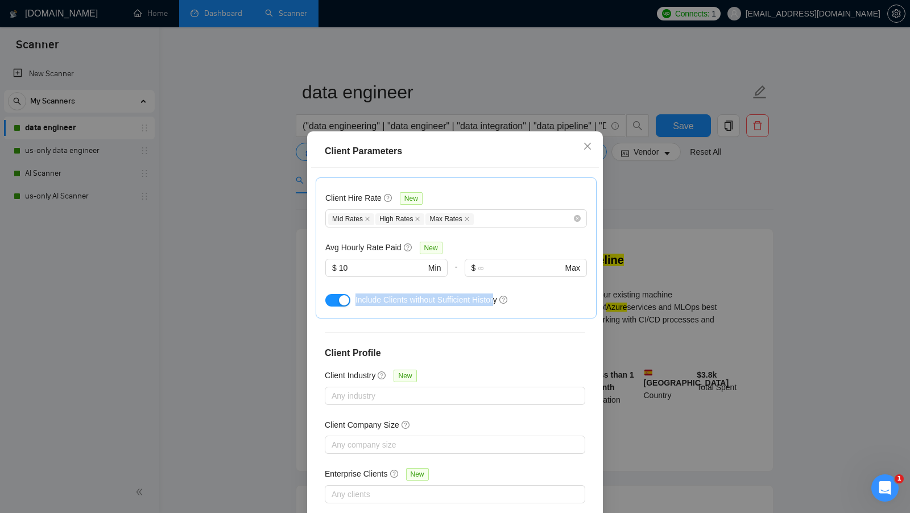
drag, startPoint x: 355, startPoint y: 298, endPoint x: 499, endPoint y: 303, distance: 144.0
click at [499, 303] on div "Include Clients without Sufficient History" at bounding box center [472, 300] width 232 height 13
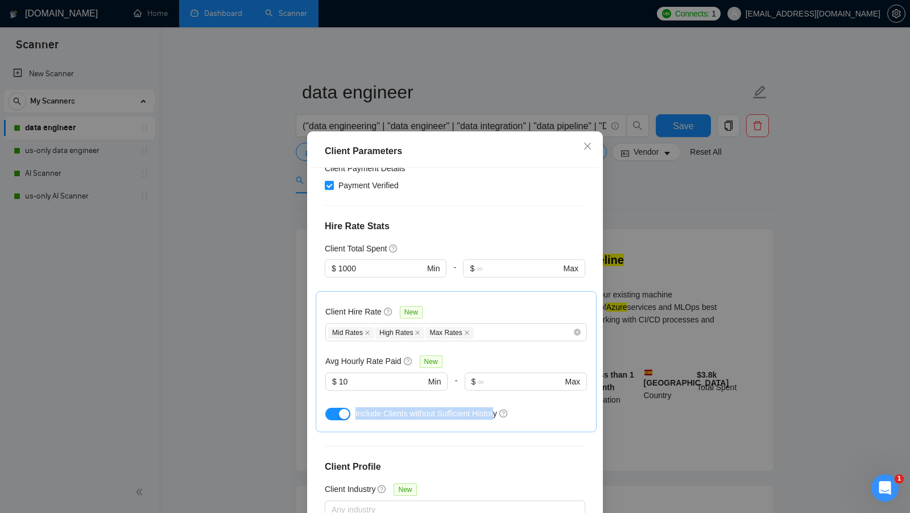
scroll to position [201, 0]
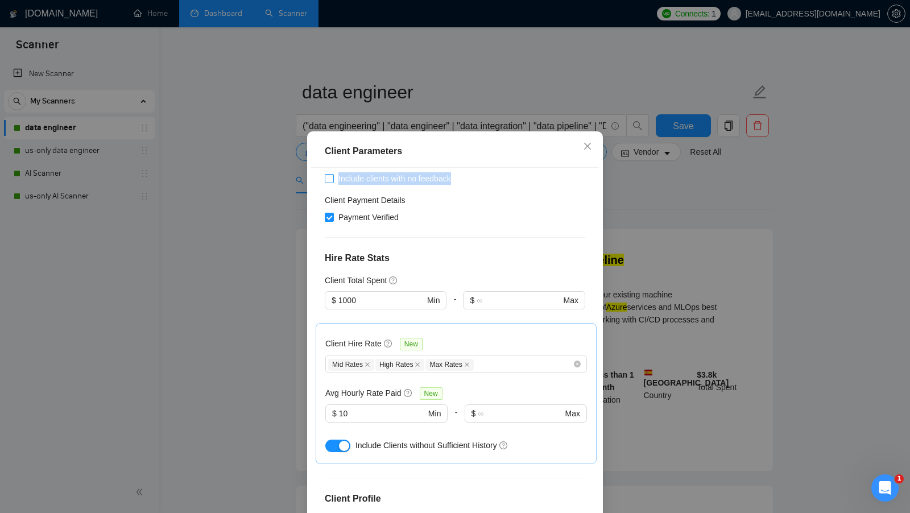
copy span "Include clients with no feedback"
drag, startPoint x: 459, startPoint y: 180, endPoint x: 339, endPoint y: 181, distance: 120.6
click at [339, 181] on span "Include clients with no feedback" at bounding box center [395, 178] width 122 height 13
click at [264, 264] on div "Client Parameters Client Location Include Client Countries Select Exclude Clien…" at bounding box center [455, 256] width 910 height 513
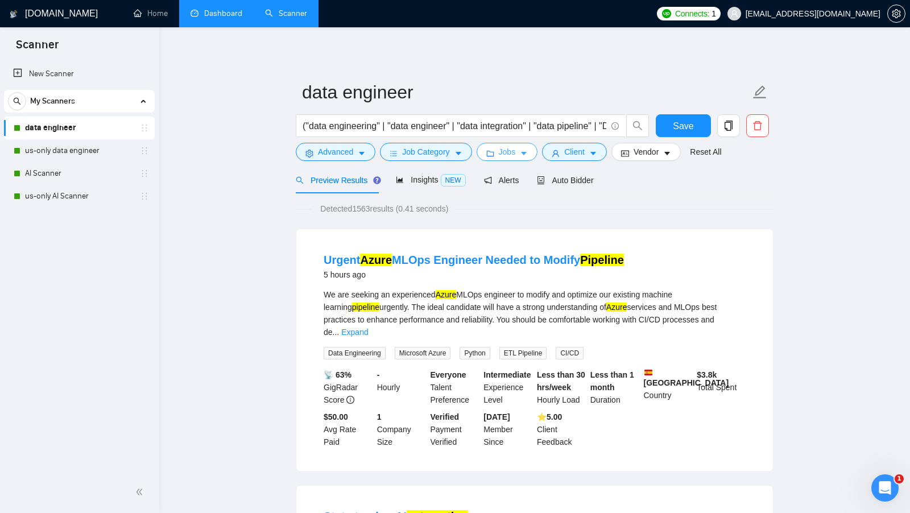
click at [487, 147] on button "Jobs" at bounding box center [507, 152] width 61 height 18
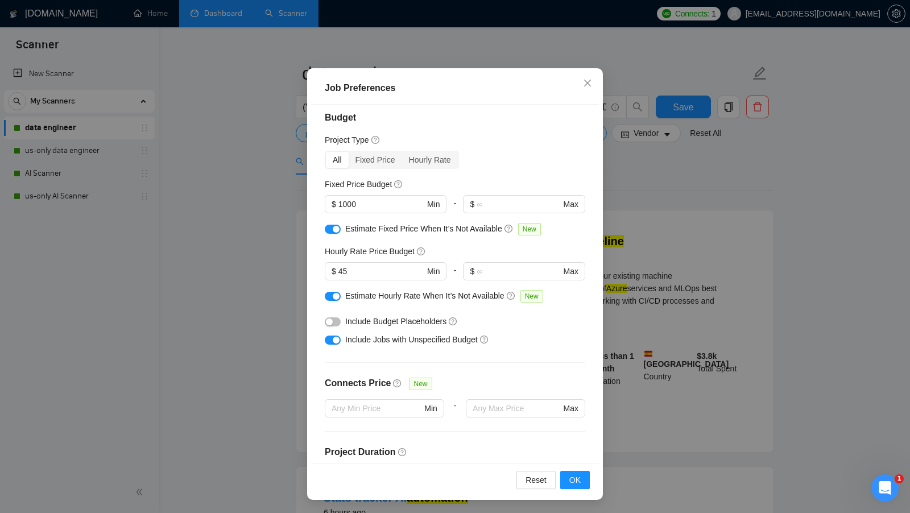
scroll to position [0, 0]
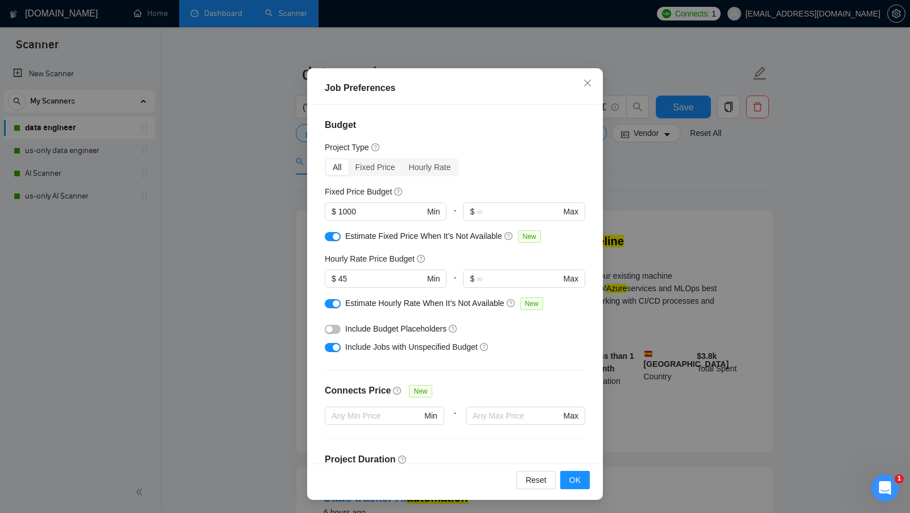
click at [275, 280] on div "Job Preferences Budget Project Type All Fixed Price Hourly Rate Fixed Price Bud…" at bounding box center [455, 256] width 910 height 513
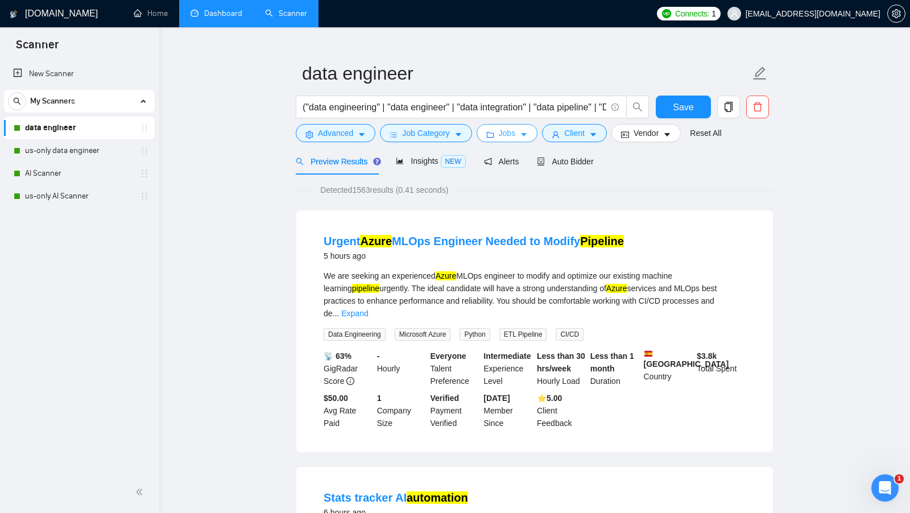
click at [497, 139] on button "Jobs" at bounding box center [507, 133] width 61 height 18
click at [247, 220] on div "Job Preferences Budget Project Type All Fixed Price Hourly Rate Fixed Price Bud…" at bounding box center [455, 256] width 910 height 513
click at [580, 130] on span "Client" at bounding box center [574, 133] width 20 height 13
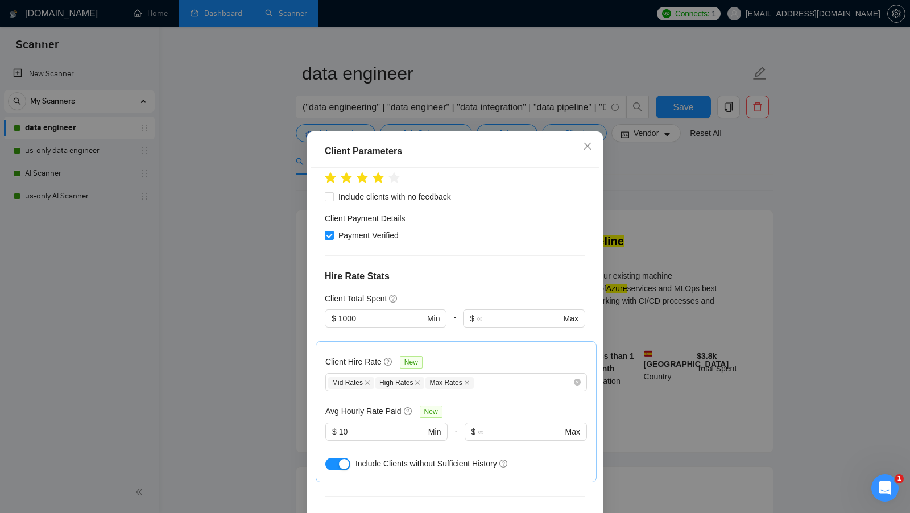
scroll to position [184, 0]
click at [325, 192] on input "Include clients with no feedback" at bounding box center [329, 196] width 8 height 8
checkbox input "true"
click at [361, 312] on input "1000" at bounding box center [382, 318] width 86 height 13
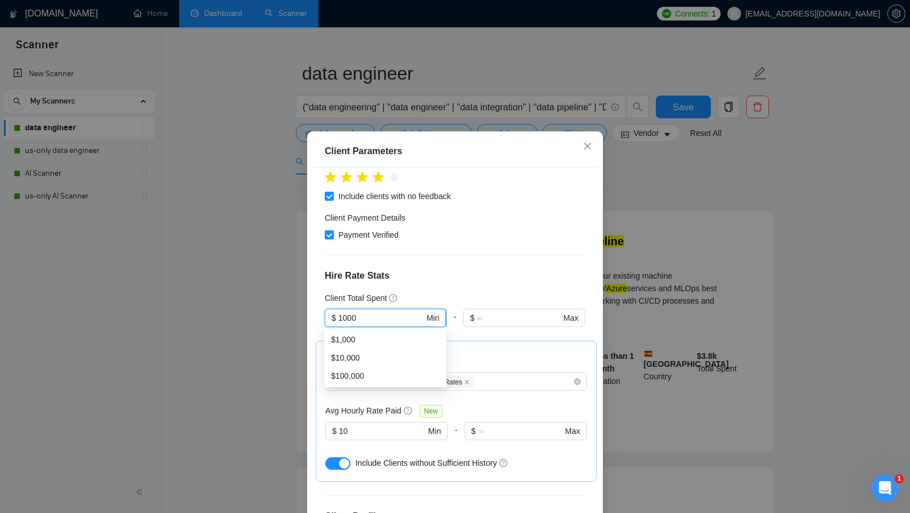
click at [361, 312] on input "1000" at bounding box center [382, 318] width 86 height 13
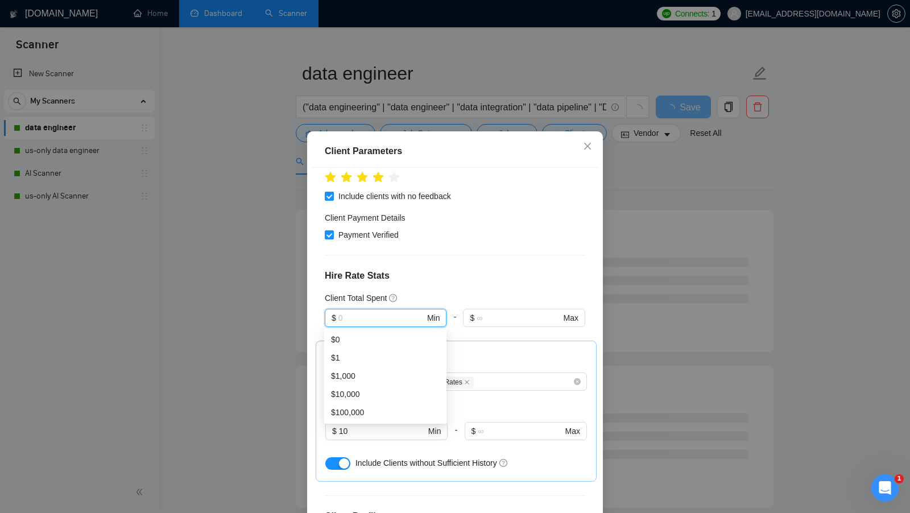
drag, startPoint x: 531, startPoint y: 296, endPoint x: 557, endPoint y: 304, distance: 27.0
click at [531, 296] on div "Client Total Spent" at bounding box center [455, 298] width 261 height 13
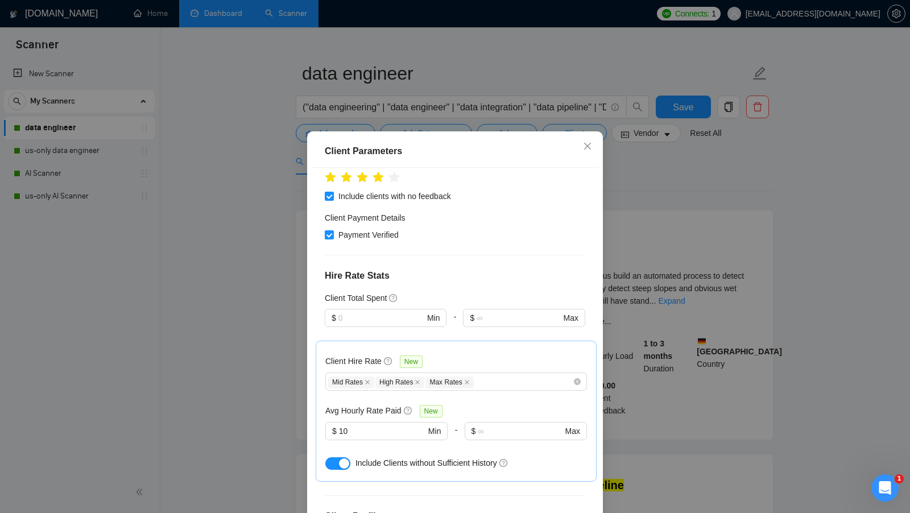
click at [523, 100] on div "Client Parameters Client Location Include Client Countries Select Exclude Clien…" at bounding box center [455, 256] width 910 height 513
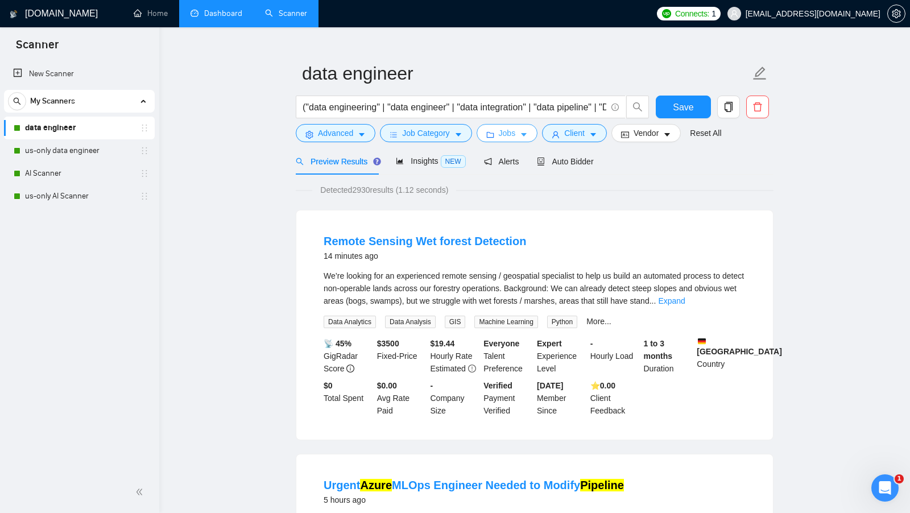
click at [518, 128] on button "Jobs" at bounding box center [507, 133] width 61 height 18
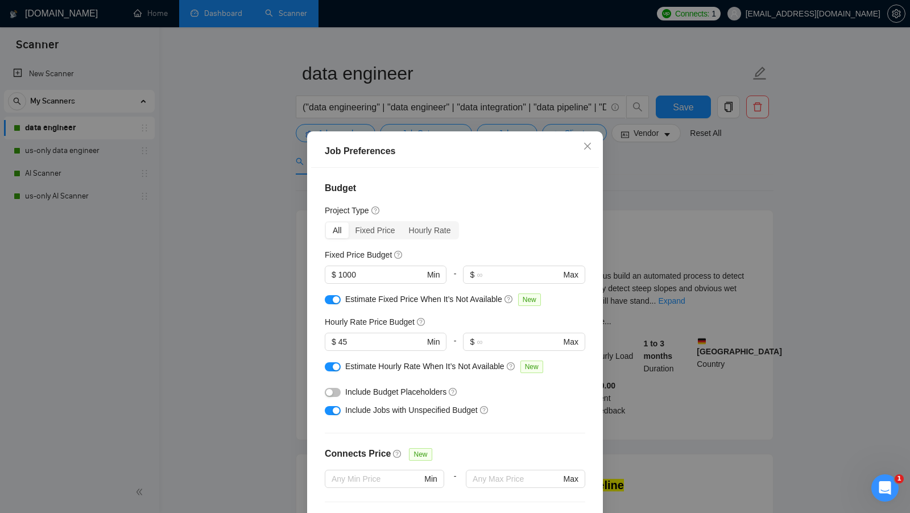
click at [575, 207] on div "Project Type" at bounding box center [455, 210] width 261 height 13
click at [681, 199] on div "Job Preferences Budget Project Type All Fixed Price Hourly Rate Fixed Price Bud…" at bounding box center [455, 256] width 910 height 513
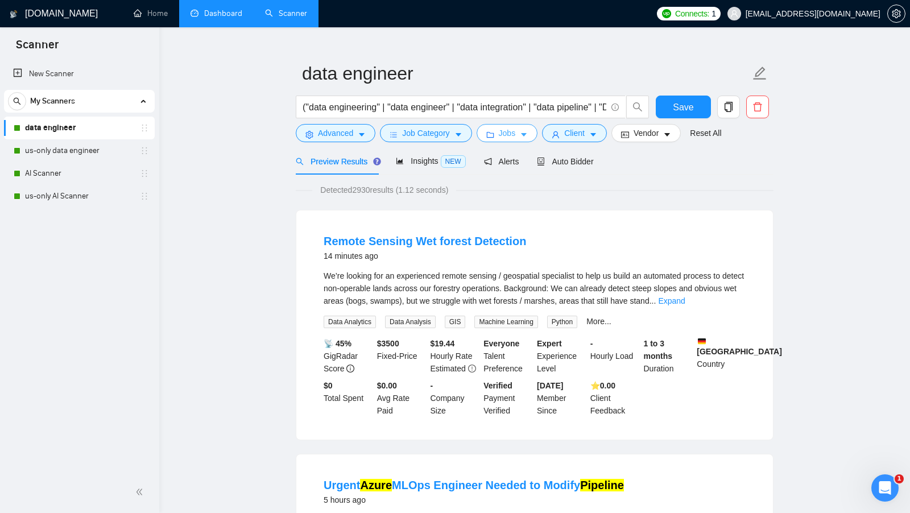
click at [497, 138] on button "Jobs" at bounding box center [507, 133] width 61 height 18
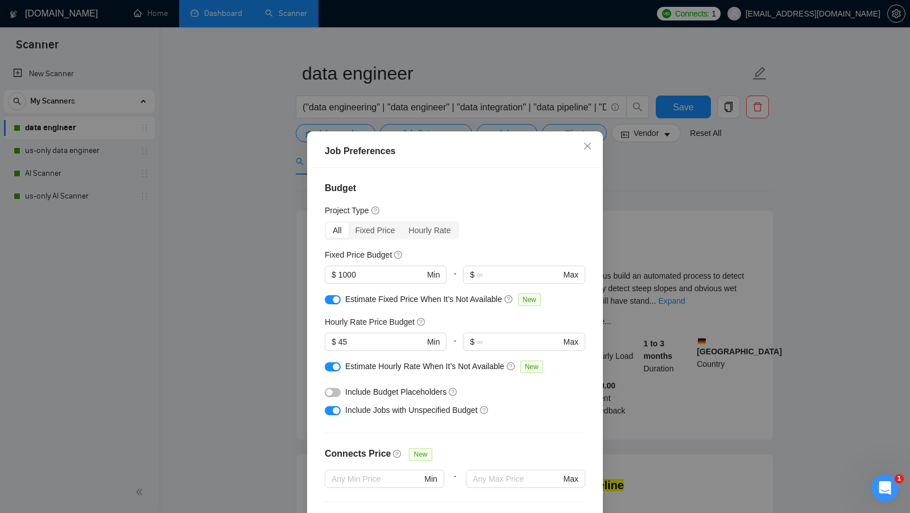
click at [333, 387] on div at bounding box center [333, 392] width 16 height 13
click at [335, 391] on button "button" at bounding box center [333, 392] width 16 height 9
click at [587, 146] on icon "close" at bounding box center [587, 146] width 7 height 7
